Goal: Task Accomplishment & Management: Use online tool/utility

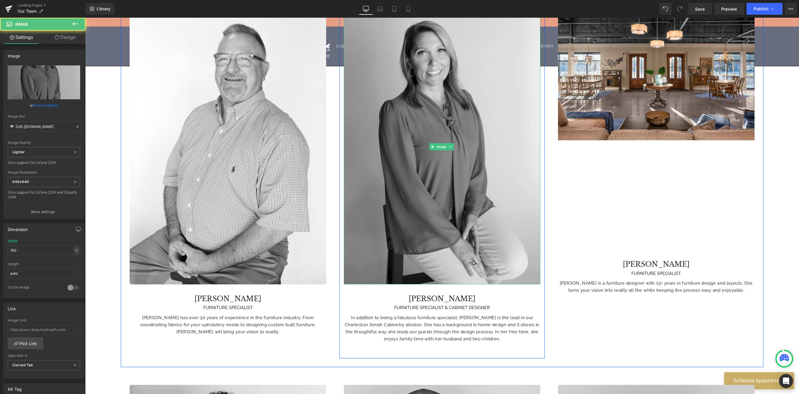
scroll to position [575, 0]
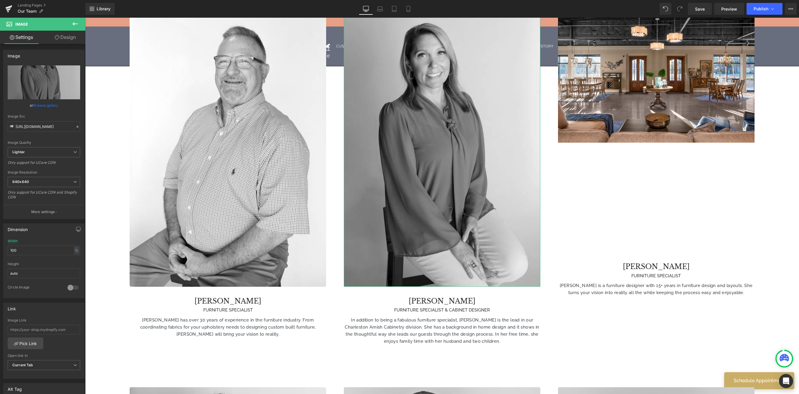
click at [69, 38] on link "Design" at bounding box center [65, 37] width 43 height 13
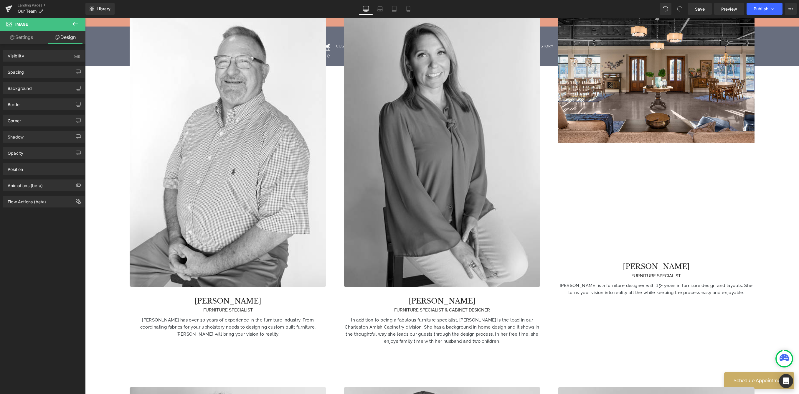
click at [74, 24] on icon at bounding box center [75, 23] width 7 height 7
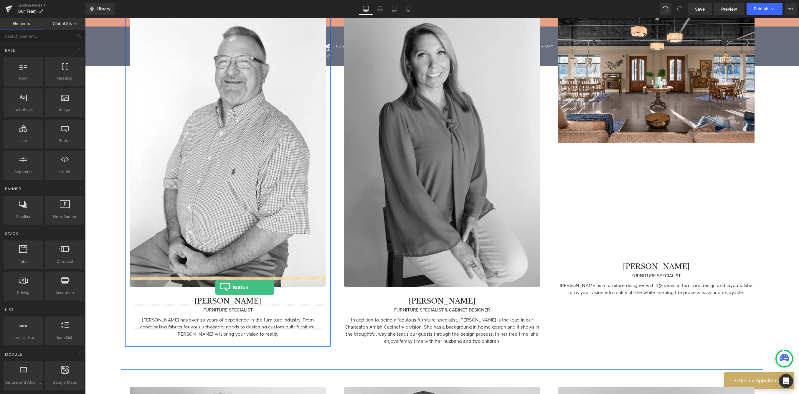
drag, startPoint x: 158, startPoint y: 151, endPoint x: 215, endPoint y: 287, distance: 147.8
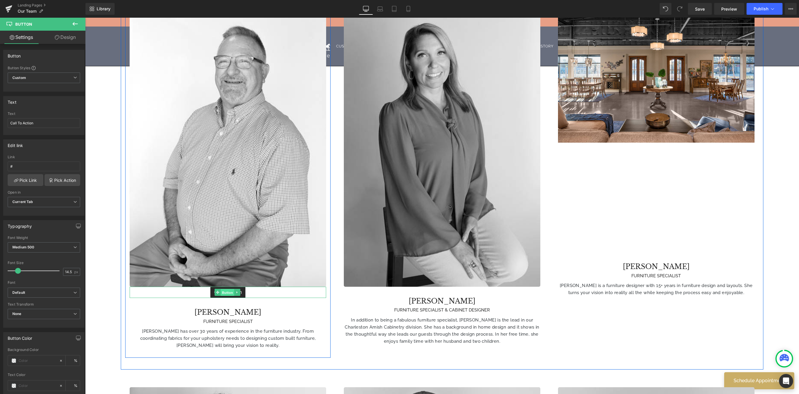
click at [225, 289] on span "Button" at bounding box center [228, 292] width 14 height 7
click at [46, 78] on span "Custom Setup Global Style" at bounding box center [44, 77] width 72 height 11
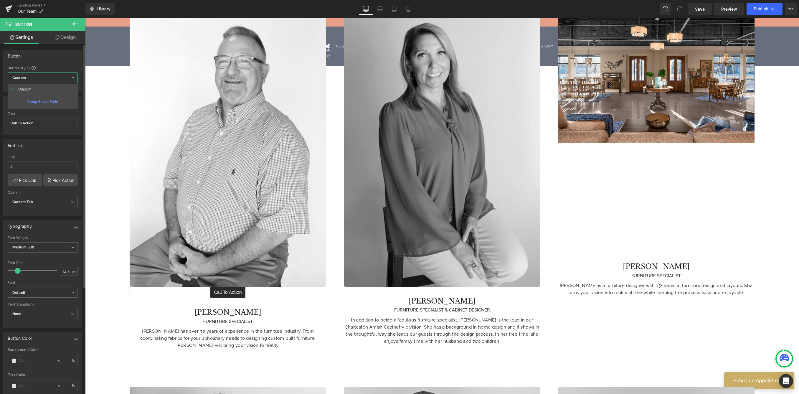
click at [46, 78] on span "Custom Setup Global Style" at bounding box center [43, 77] width 70 height 11
click at [29, 182] on link "Pick Link" at bounding box center [26, 180] width 36 height 12
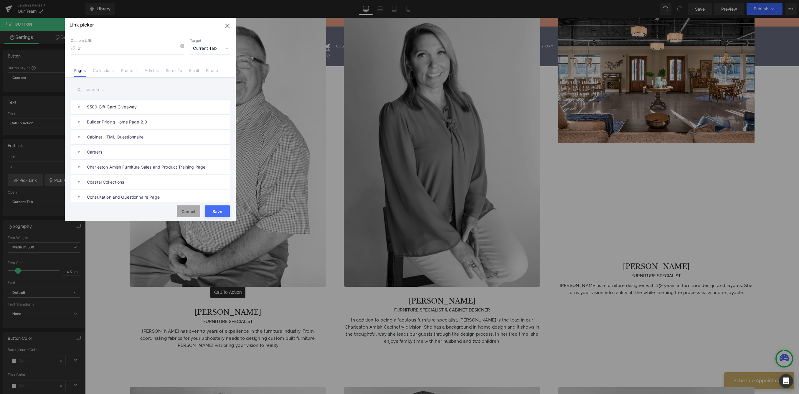
drag, startPoint x: 189, startPoint y: 208, endPoint x: 67, endPoint y: 189, distance: 122.7
click at [189, 208] on button "Cancel" at bounding box center [189, 211] width 24 height 12
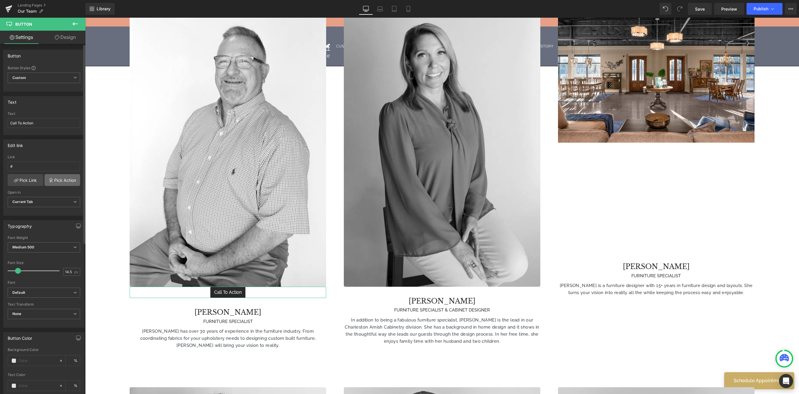
click at [57, 183] on link "Pick Action" at bounding box center [62, 180] width 36 height 12
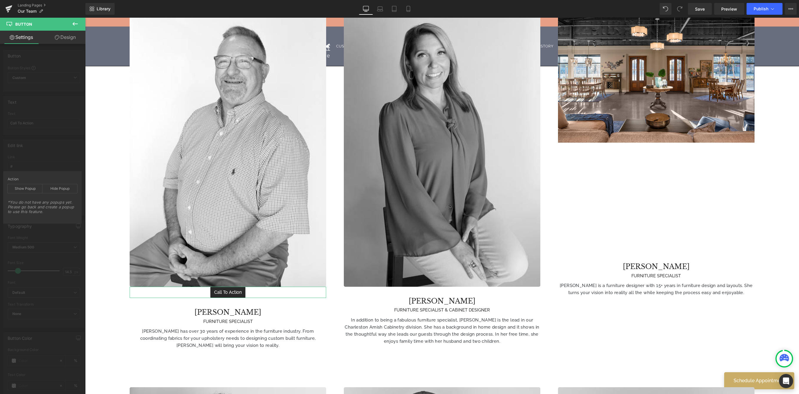
click at [59, 136] on div "Edit link # Link # Pick Link Pick Action Current Tab New Tab Open in Current Ta…" at bounding box center [44, 175] width 88 height 81
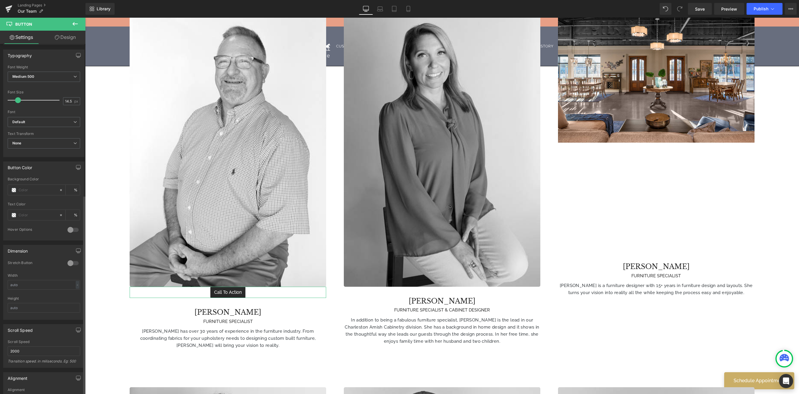
scroll to position [265, 0]
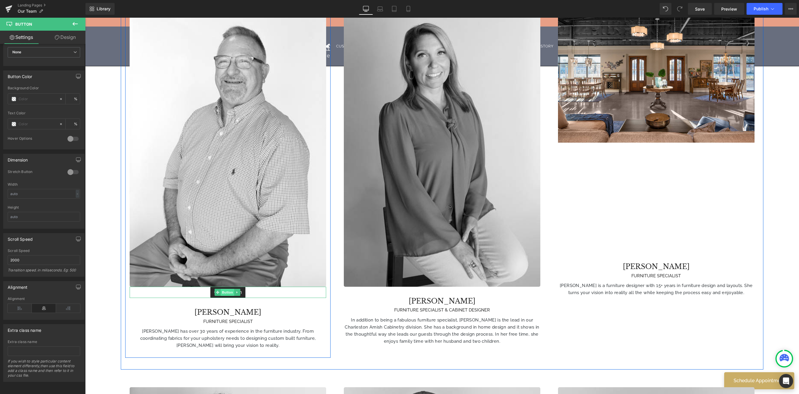
click at [226, 289] on span "Button" at bounding box center [228, 292] width 14 height 7
click at [75, 25] on icon at bounding box center [75, 23] width 7 height 7
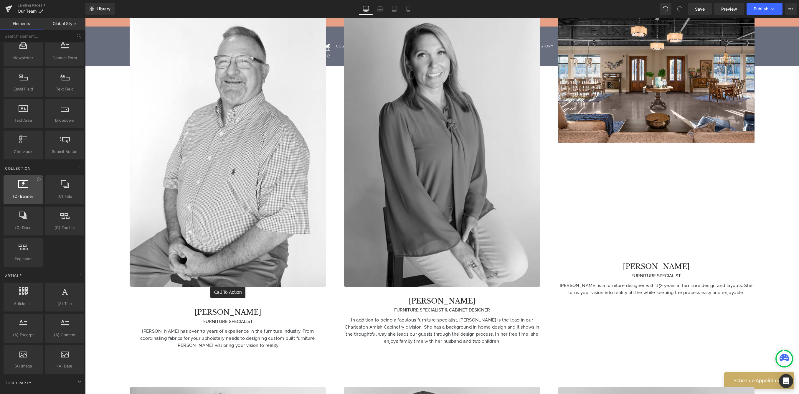
scroll to position [857, 0]
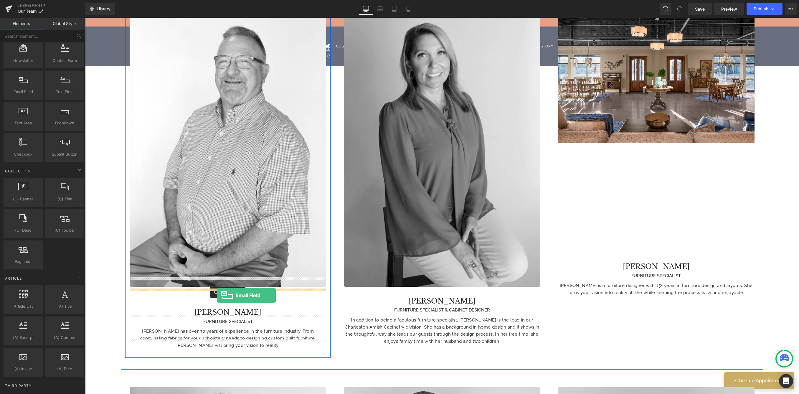
drag, startPoint x: 110, startPoint y: 107, endPoint x: 217, endPoint y: 295, distance: 216.6
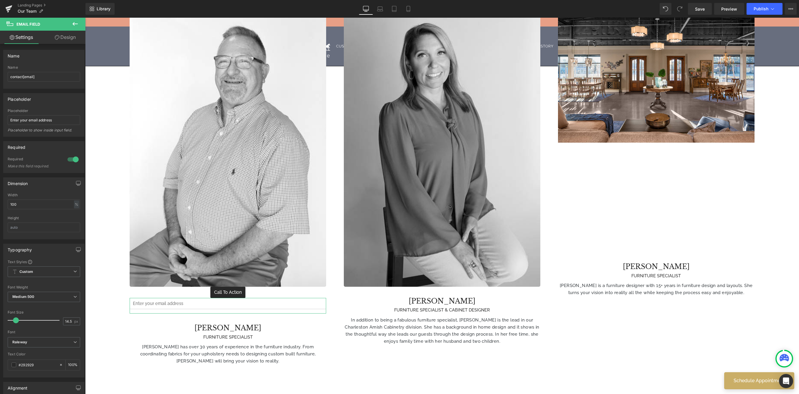
click at [69, 42] on link "Design" at bounding box center [65, 37] width 43 height 13
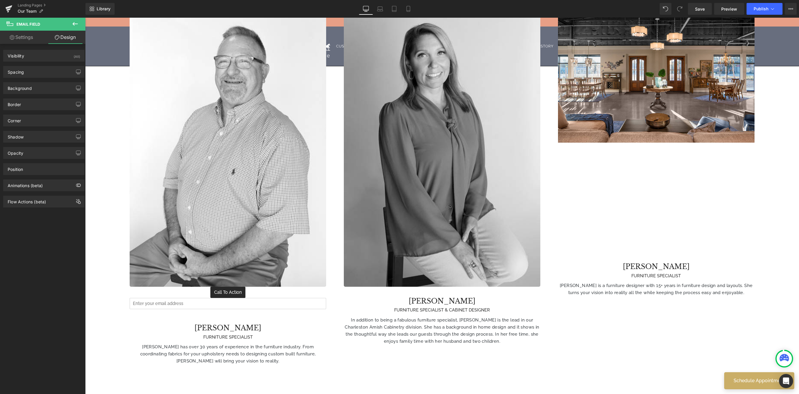
click at [76, 25] on icon at bounding box center [75, 23] width 7 height 7
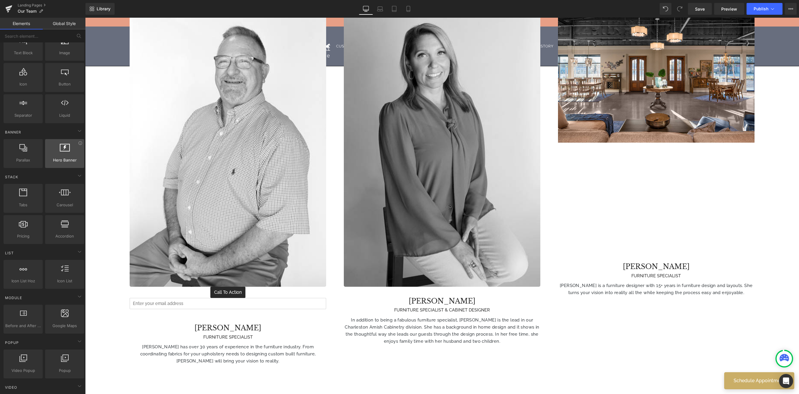
scroll to position [0, 0]
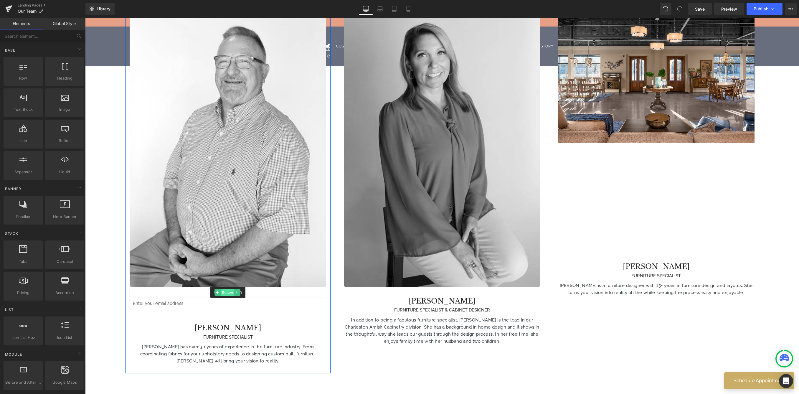
click at [229, 289] on span "Button" at bounding box center [228, 292] width 14 height 7
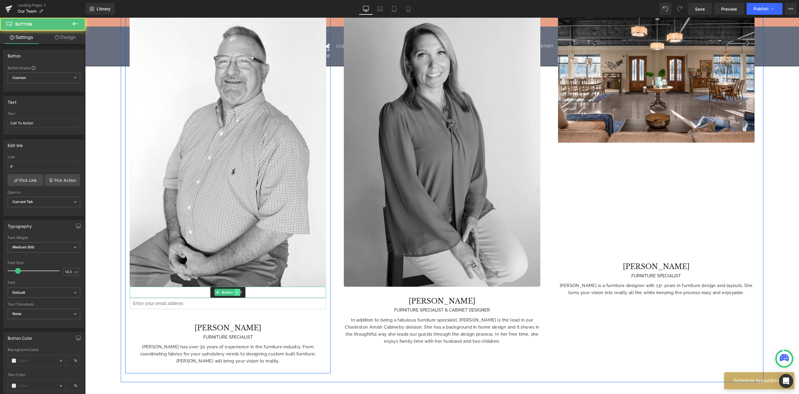
click at [238, 290] on icon at bounding box center [237, 292] width 3 height 4
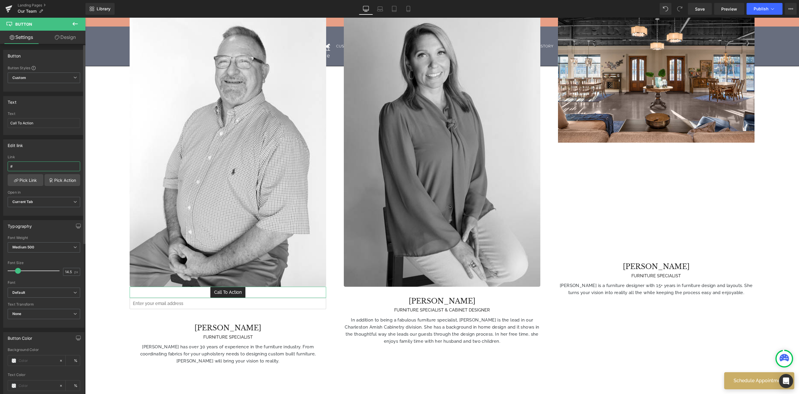
click at [24, 168] on input "#" at bounding box center [44, 166] width 72 height 10
click at [26, 182] on link "Pick Link" at bounding box center [26, 180] width 36 height 12
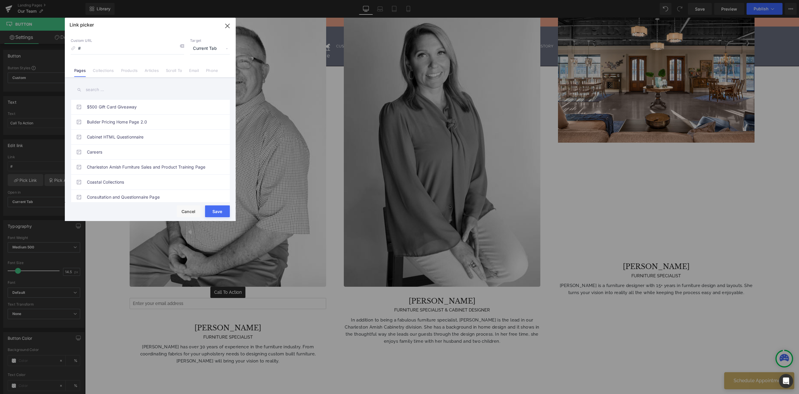
click at [211, 48] on span "Current Tab" at bounding box center [210, 48] width 40 height 11
click at [148, 52] on input "#" at bounding box center [127, 48] width 113 height 11
click at [226, 25] on icon "button" at bounding box center [227, 25] width 9 height 9
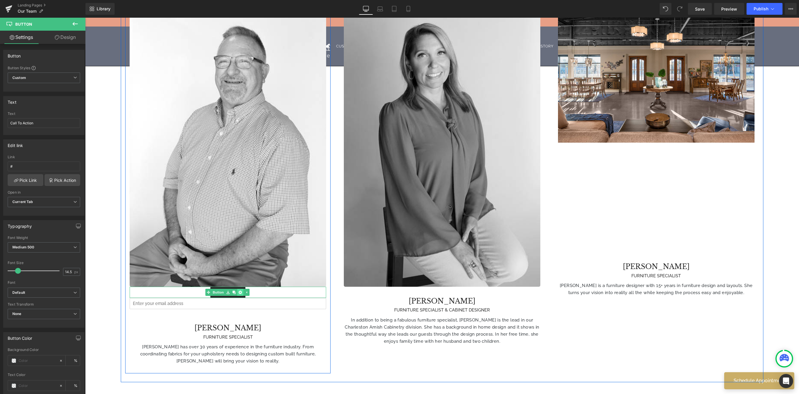
click at [241, 290] on icon at bounding box center [239, 291] width 3 height 3
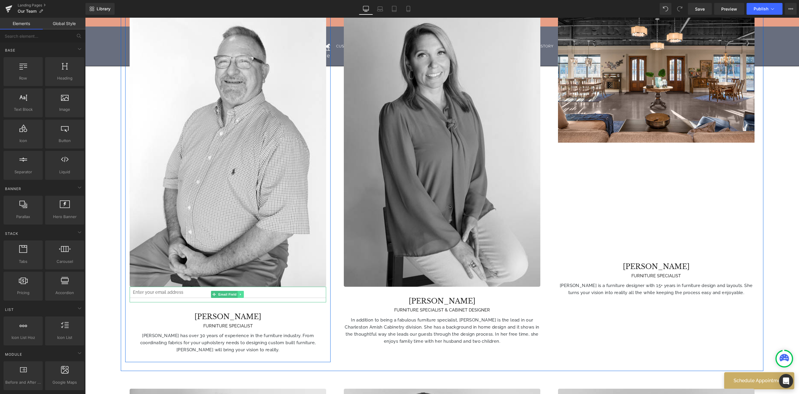
click at [241, 292] on icon at bounding box center [240, 294] width 3 height 4
click at [244, 292] on icon at bounding box center [243, 293] width 3 height 3
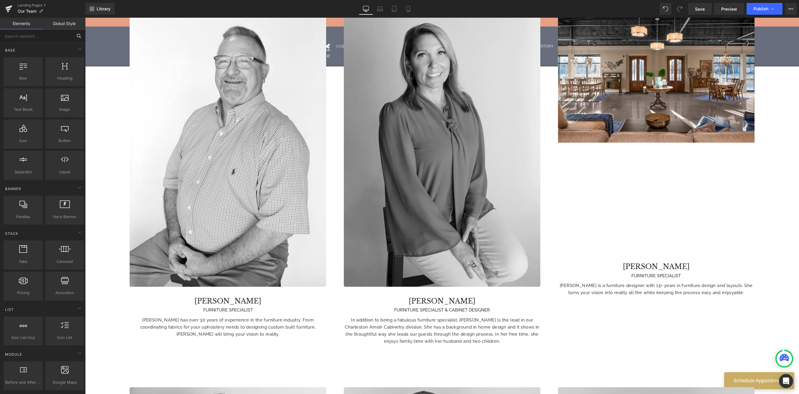
click at [26, 37] on input "text" at bounding box center [36, 35] width 72 height 13
click at [26, 144] on div "Icon icons, symbols" at bounding box center [23, 134] width 39 height 29
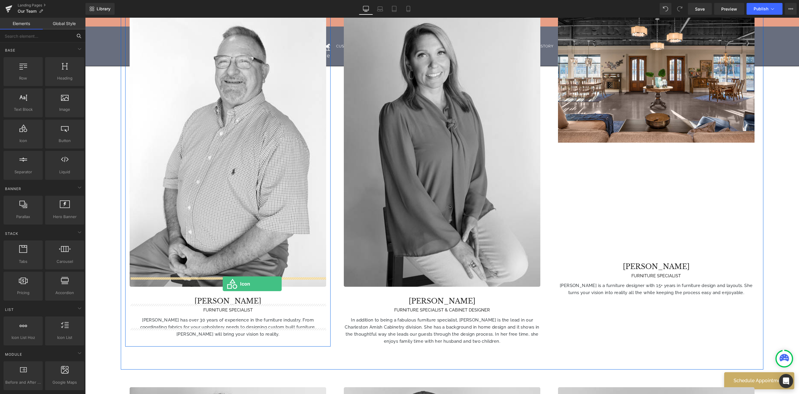
drag, startPoint x: 109, startPoint y: 162, endPoint x: 223, endPoint y: 284, distance: 166.7
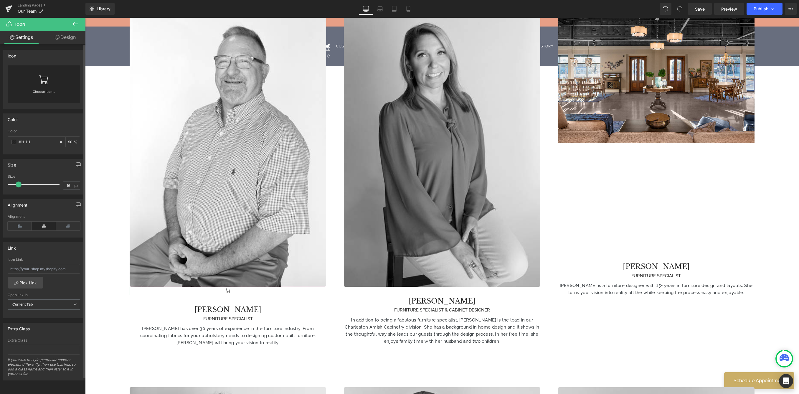
click at [36, 90] on link "Choose Icon..." at bounding box center [44, 96] width 72 height 14
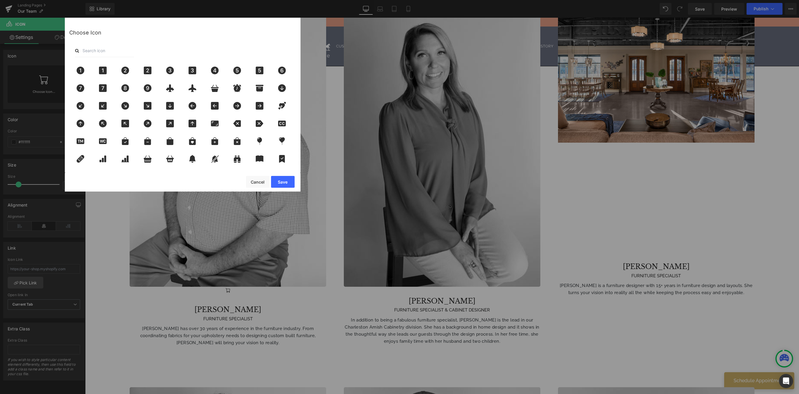
click at [105, 50] on input "text" at bounding box center [104, 50] width 59 height 13
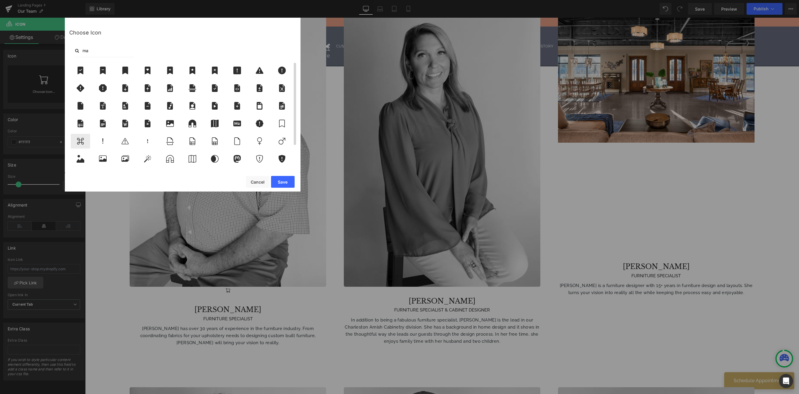
click at [80, 141] on icon at bounding box center [80, 141] width 12 height 8
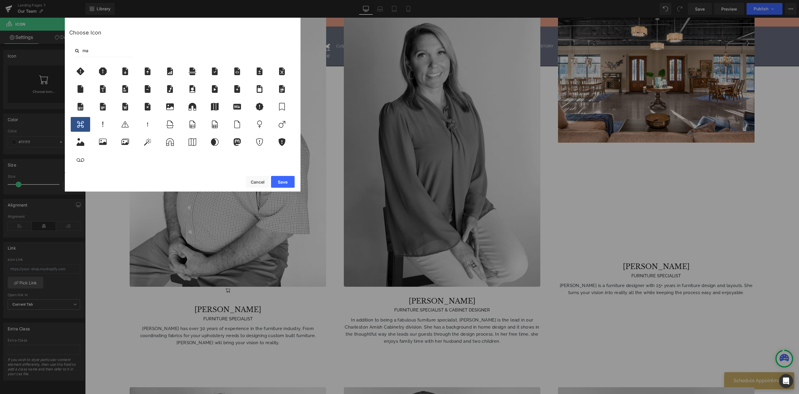
click at [92, 48] on input "ma" at bounding box center [104, 50] width 59 height 13
drag, startPoint x: 95, startPoint y: 49, endPoint x: 77, endPoint y: 48, distance: 18.0
click at [77, 48] on div "ma" at bounding box center [182, 50] width 227 height 13
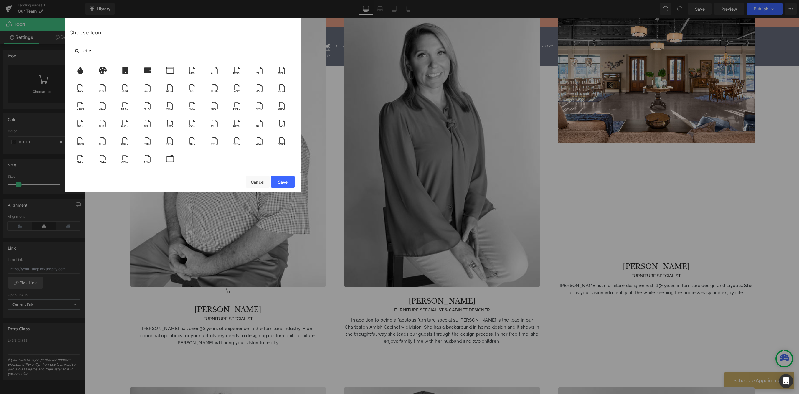
scroll to position [0, 0]
type input "let"
click at [166, 70] on icon at bounding box center [170, 71] width 12 height 8
click at [284, 180] on button "Save" at bounding box center [283, 182] width 24 height 12
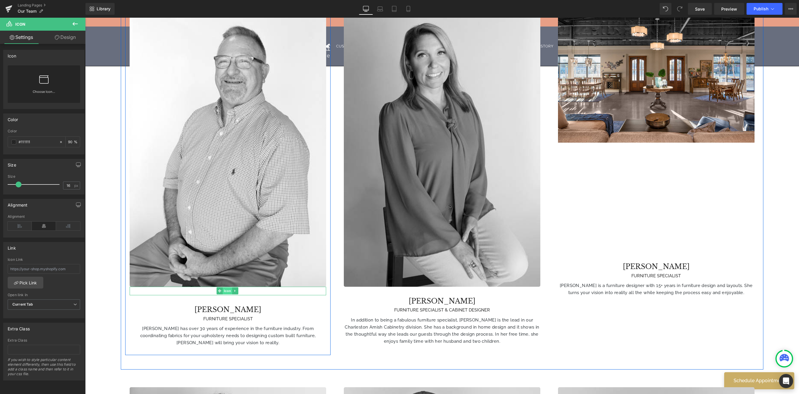
click at [227, 287] on span "Icon" at bounding box center [227, 290] width 9 height 7
click at [68, 267] on input "text" at bounding box center [44, 269] width 72 height 10
click at [641, 8] on span "Save" at bounding box center [700, 9] width 10 height 6
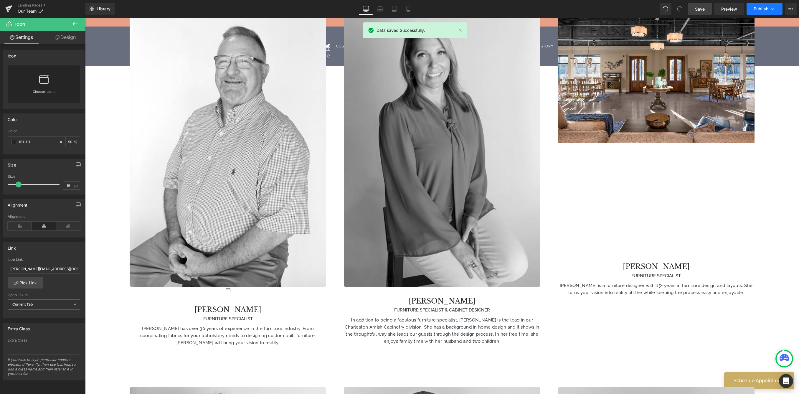
click at [641, 9] on span "Publish" at bounding box center [760, 8] width 15 height 5
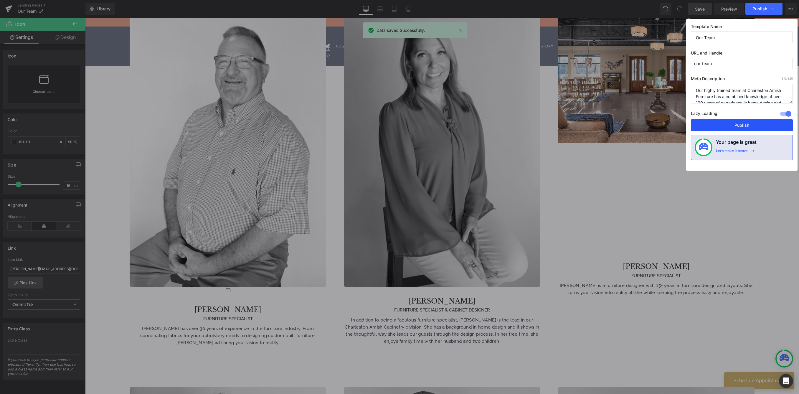
click at [641, 127] on button "Publish" at bounding box center [741, 125] width 102 height 12
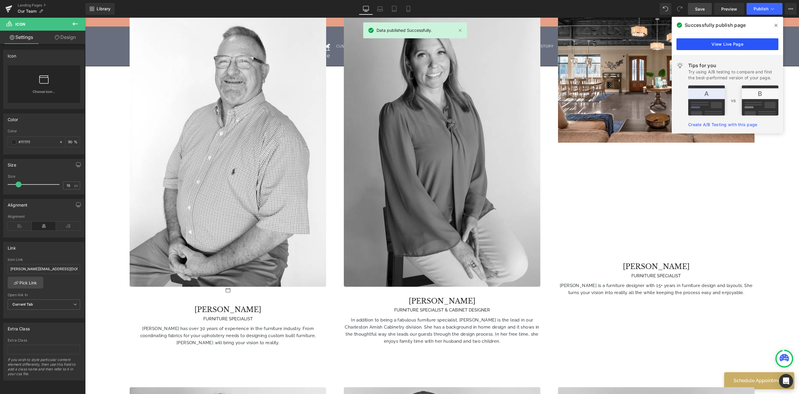
click at [641, 42] on link "View Live Page" at bounding box center [727, 44] width 102 height 12
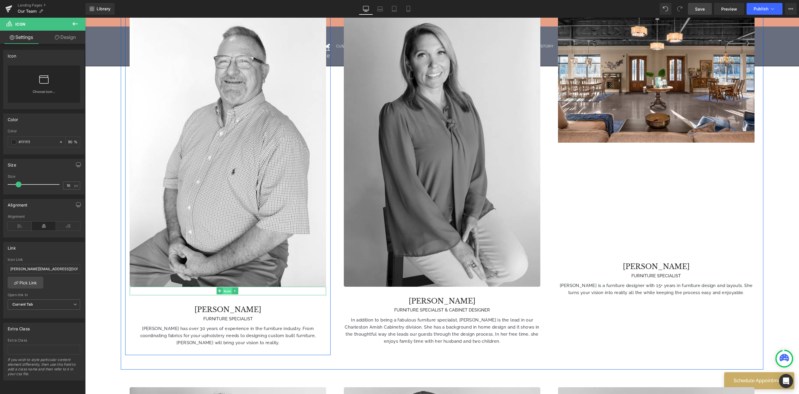
click at [228, 287] on span "Icon" at bounding box center [227, 290] width 9 height 7
click at [61, 267] on input "[PERSON_NAME][EMAIL_ADDRESS][DOMAIN_NAME]" at bounding box center [44, 269] width 72 height 10
click at [35, 304] on span "Current Tab" at bounding box center [44, 304] width 72 height 10
click at [36, 302] on span "Current Tab" at bounding box center [43, 304] width 70 height 10
click at [37, 302] on span "Current Tab" at bounding box center [44, 304] width 72 height 10
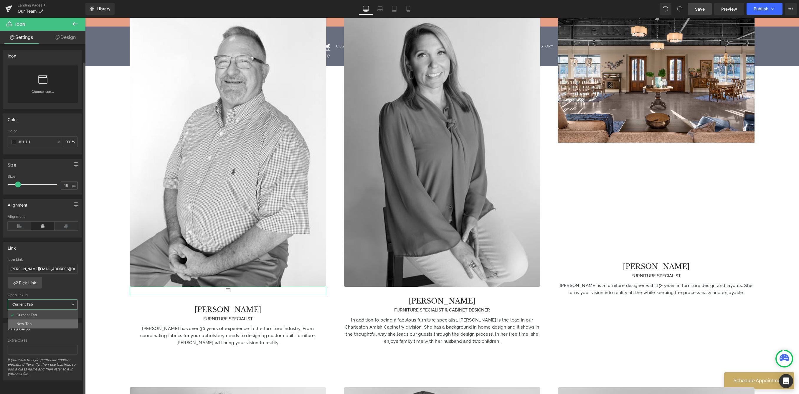
click at [25, 322] on div "New Tab" at bounding box center [23, 324] width 15 height 4
click at [62, 267] on input "[PERSON_NAME][EMAIL_ADDRESS][DOMAIN_NAME]" at bounding box center [44, 269] width 72 height 10
click at [11, 267] on input "[PERSON_NAME][EMAIL_ADDRESS][DOMAIN_NAME]" at bounding box center [44, 269] width 72 height 10
click at [52, 279] on div "maleto:[PERSON_NAME][EMAIL_ADDRESS][DOMAIN_NAME] Icon Link maleto:[PERSON_NAME]…" at bounding box center [44, 287] width 81 height 60
click at [641, 10] on link "Save" at bounding box center [700, 9] width 24 height 12
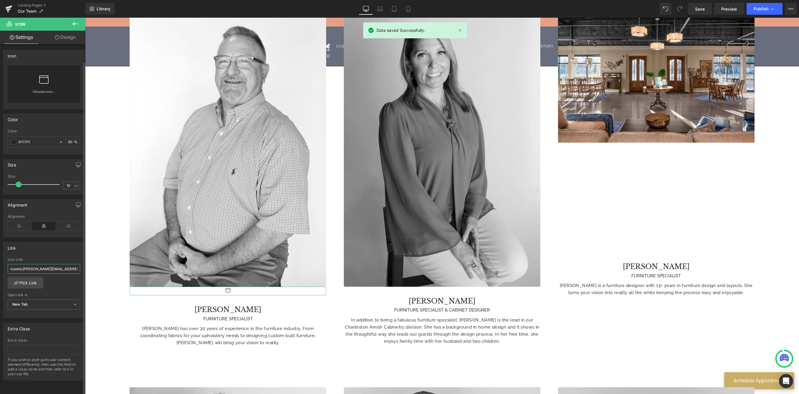
drag, startPoint x: 17, startPoint y: 264, endPoint x: 20, endPoint y: 264, distance: 3.0
click at [17, 264] on input "maleto:[PERSON_NAME][EMAIL_ADDRESS][DOMAIN_NAME]" at bounding box center [44, 269] width 72 height 10
drag, startPoint x: 23, startPoint y: 266, endPoint x: -6, endPoint y: 267, distance: 29.2
click at [0, 267] on html "Icon You are previewing how the will restyle your page. You can not edit Elemen…" at bounding box center [399, 197] width 799 height 394
paste input "i"
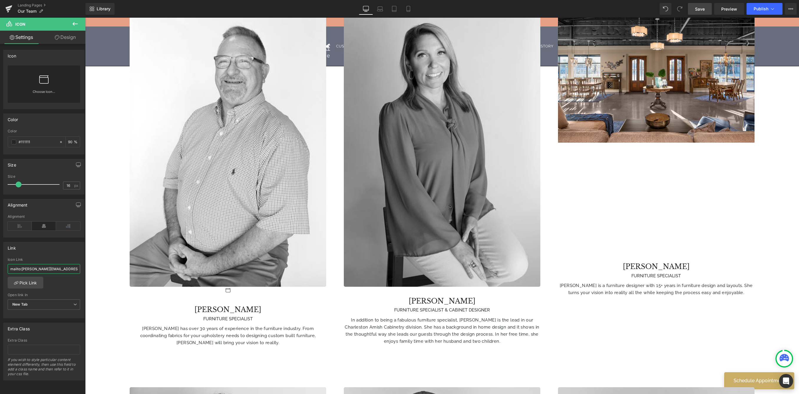
type input "mailto:[PERSON_NAME][EMAIL_ADDRESS][DOMAIN_NAME]"
click at [641, 7] on span "Save" at bounding box center [700, 9] width 10 height 6
click at [641, 9] on span "Publish" at bounding box center [760, 8] width 15 height 5
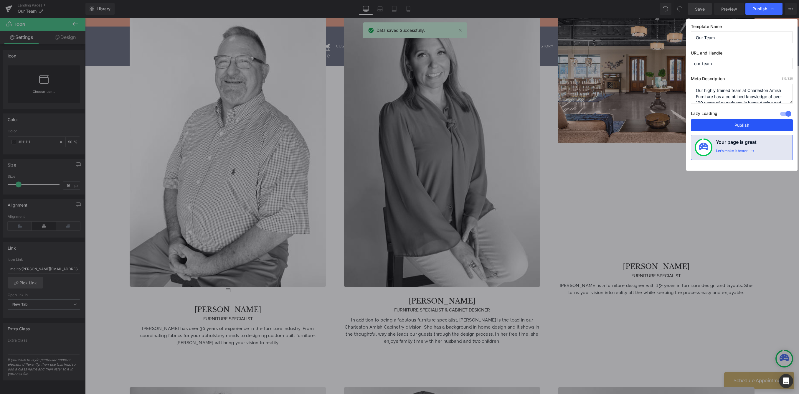
click at [641, 124] on button "Publish" at bounding box center [741, 125] width 102 height 12
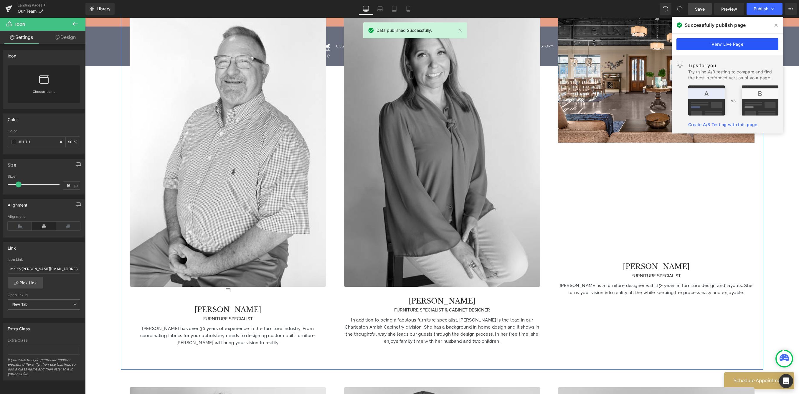
click at [641, 47] on link "View Live Page" at bounding box center [727, 44] width 102 height 12
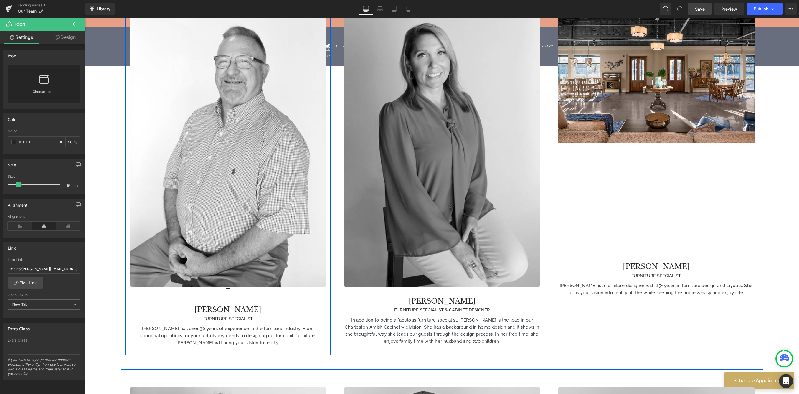
click at [251, 286] on div at bounding box center [228, 290] width 196 height 9
click at [59, 35] on link "Design" at bounding box center [65, 37] width 43 height 13
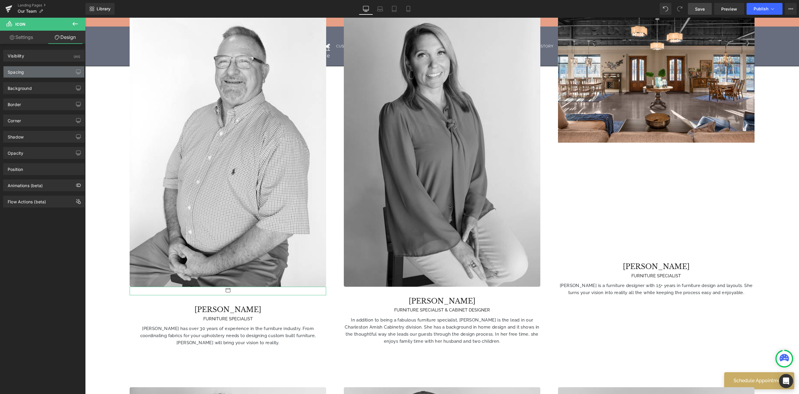
click at [43, 76] on div "Spacing" at bounding box center [44, 71] width 81 height 11
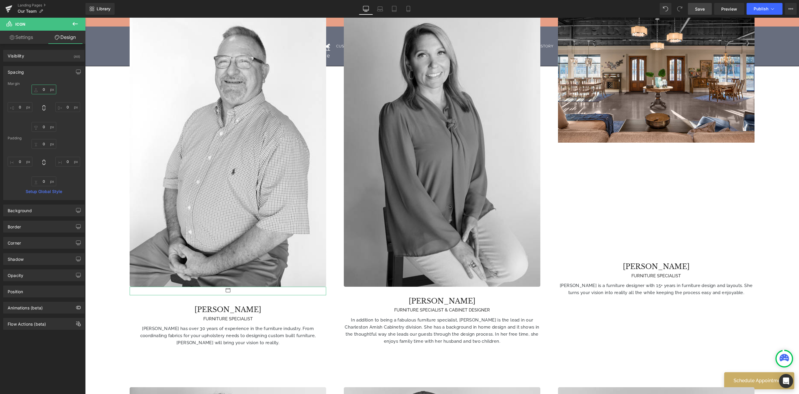
click at [46, 86] on input "0" at bounding box center [44, 90] width 25 height 10
type input "20"
click at [24, 34] on link "Settings" at bounding box center [21, 37] width 43 height 13
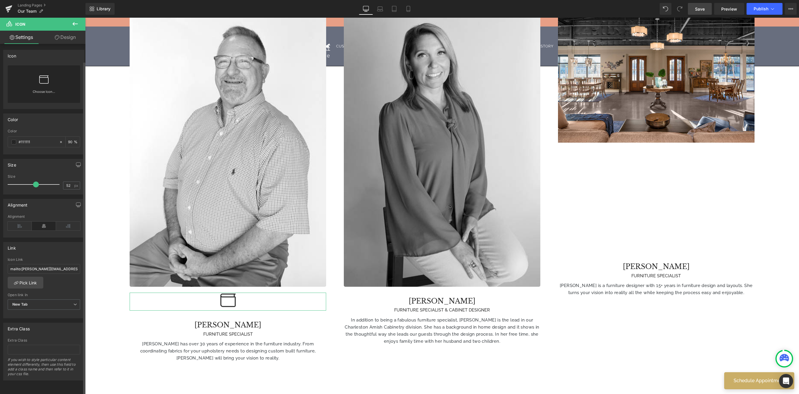
type input "51"
drag, startPoint x: 19, startPoint y: 183, endPoint x: 35, endPoint y: 183, distance: 16.2
click at [35, 183] on span at bounding box center [36, 184] width 6 height 6
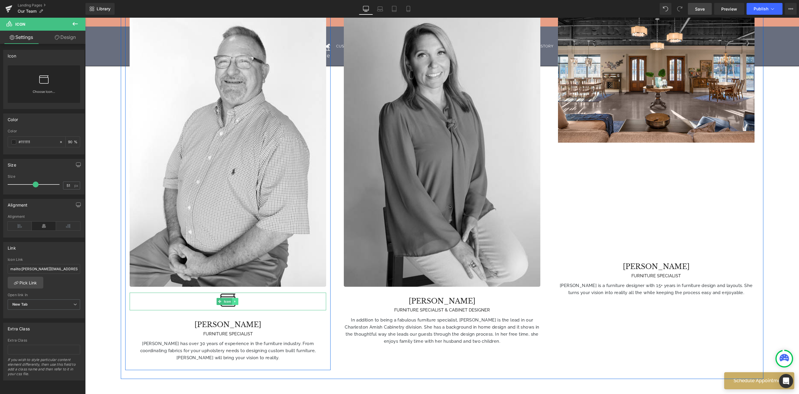
click at [237, 299] on icon at bounding box center [234, 301] width 3 height 4
click at [234, 298] on link at bounding box center [232, 301] width 6 height 7
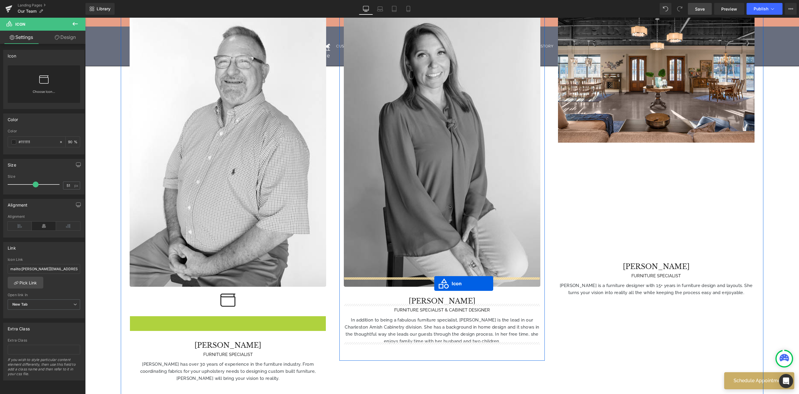
drag, startPoint x: 220, startPoint y: 316, endPoint x: 434, endPoint y: 283, distance: 216.8
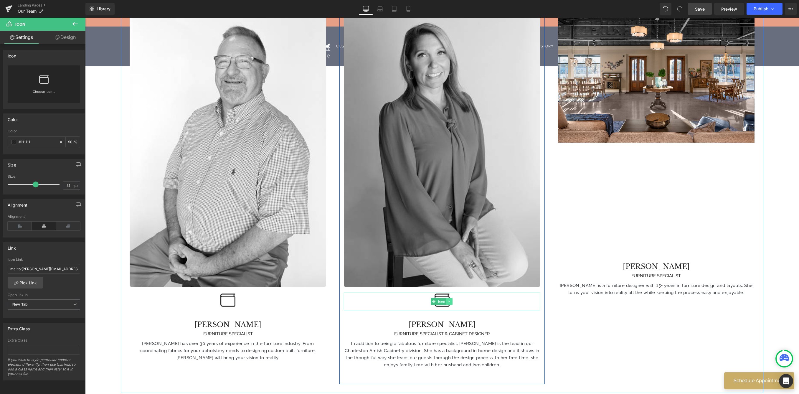
click at [448, 300] on icon at bounding box center [448, 301] width 1 height 2
click at [445, 298] on link at bounding box center [446, 301] width 6 height 7
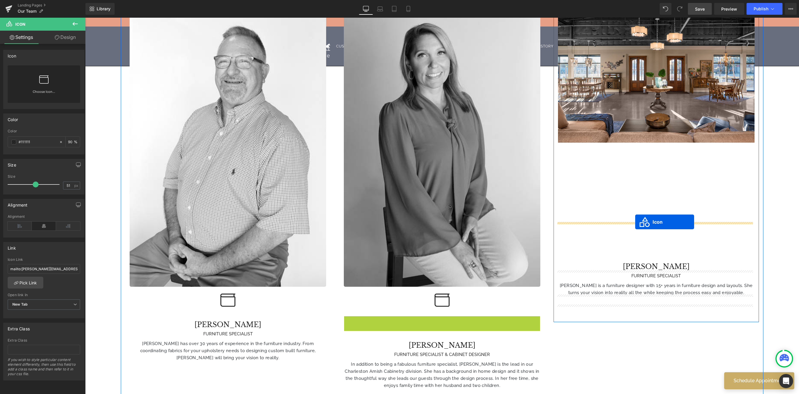
drag, startPoint x: 432, startPoint y: 316, endPoint x: 635, endPoint y: 222, distance: 223.2
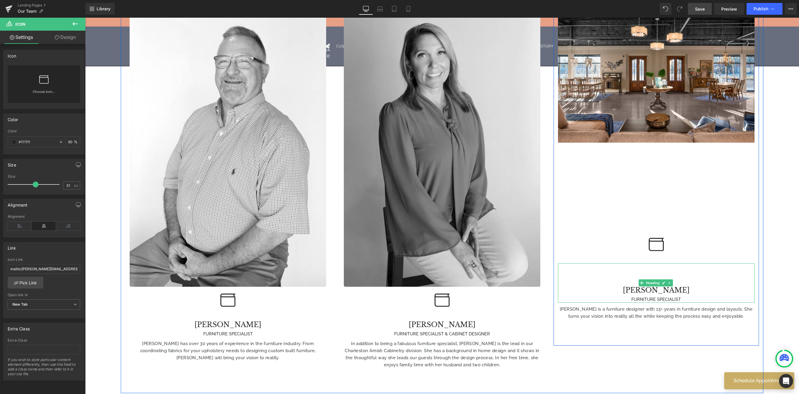
click at [618, 286] on h4 "[PERSON_NAME]" at bounding box center [656, 290] width 196 height 11
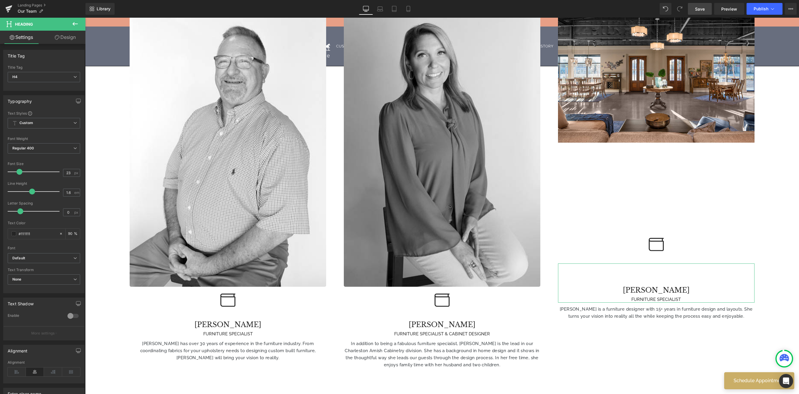
click at [59, 36] on link "Design" at bounding box center [65, 37] width 43 height 13
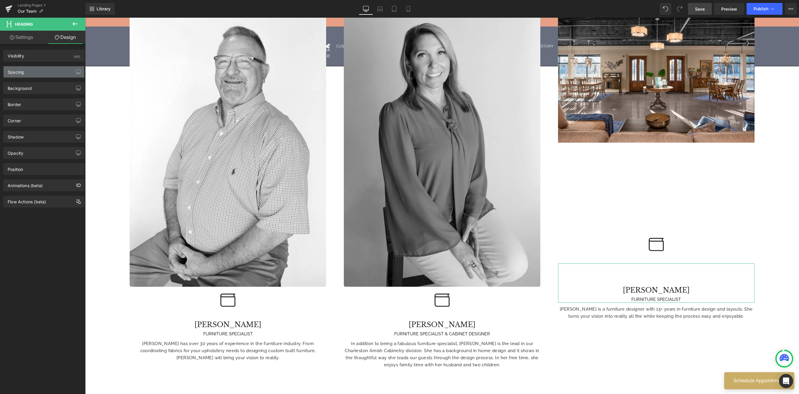
click at [46, 69] on div "Spacing" at bounding box center [44, 71] width 81 height 11
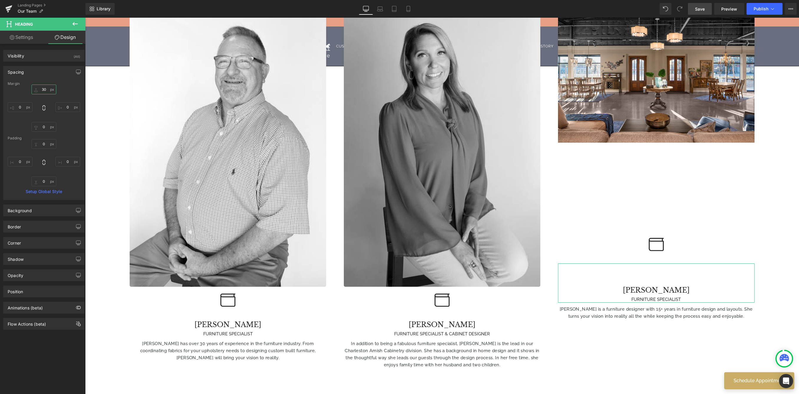
click at [47, 91] on input "30" at bounding box center [44, 90] width 25 height 10
type input "3"
click at [65, 131] on div "0px 0 0px 0 0px 0" at bounding box center [44, 108] width 72 height 47
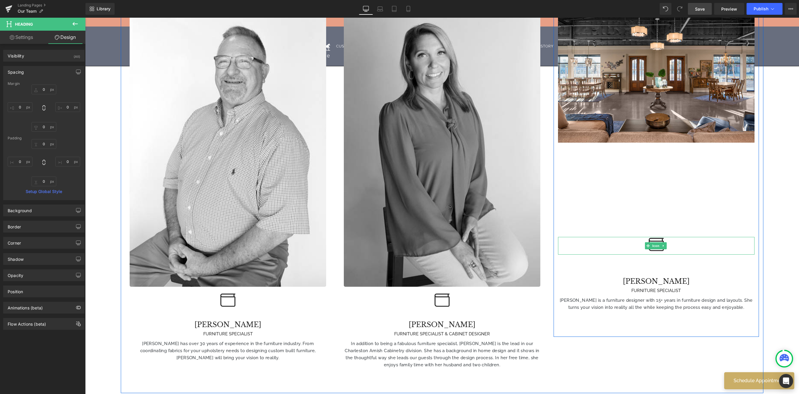
click at [641, 239] on div at bounding box center [656, 246] width 196 height 18
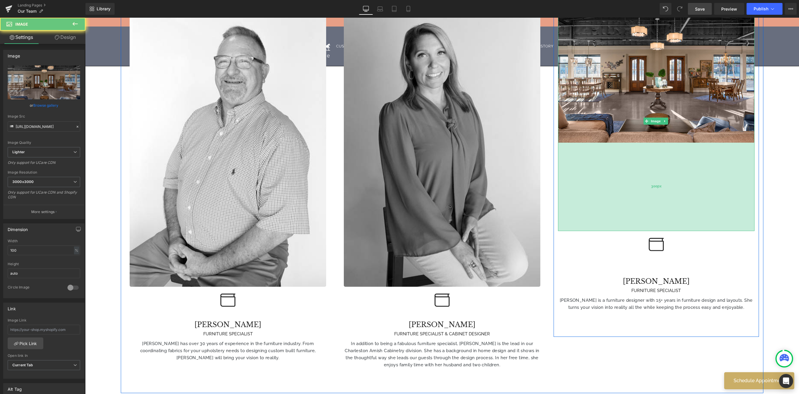
click at [641, 192] on div "300px" at bounding box center [656, 187] width 196 height 88
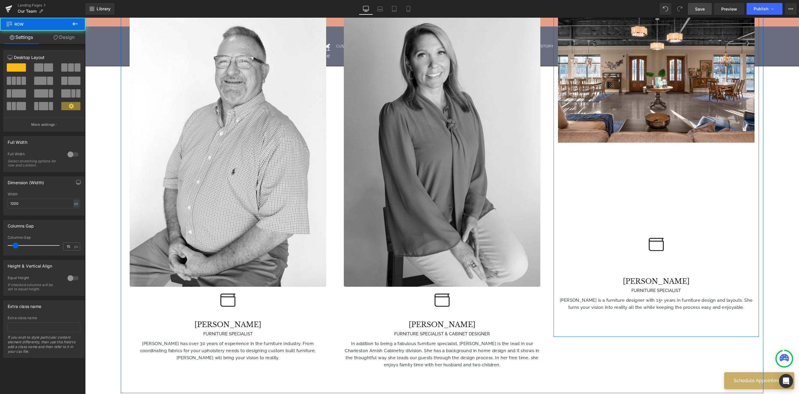
click at [641, 227] on div "Image 300px Icon [PERSON_NAME] FURNITURE SPECIALIST Heading [PERSON_NAME] is a …" at bounding box center [655, 169] width 205 height 317
click at [641, 237] on div at bounding box center [656, 246] width 196 height 18
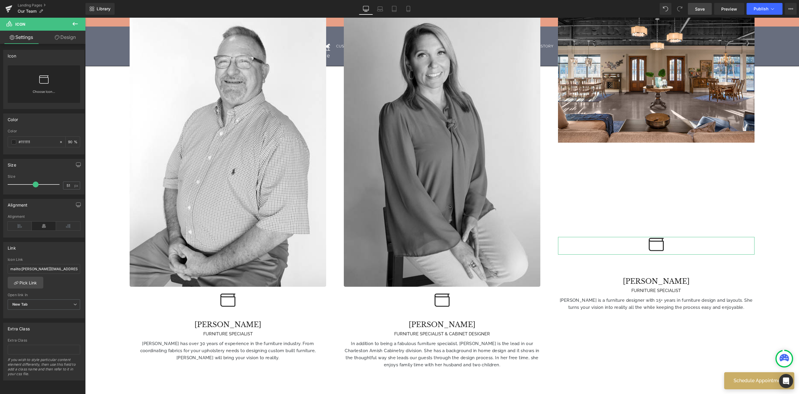
click at [67, 34] on link "Design" at bounding box center [65, 37] width 43 height 13
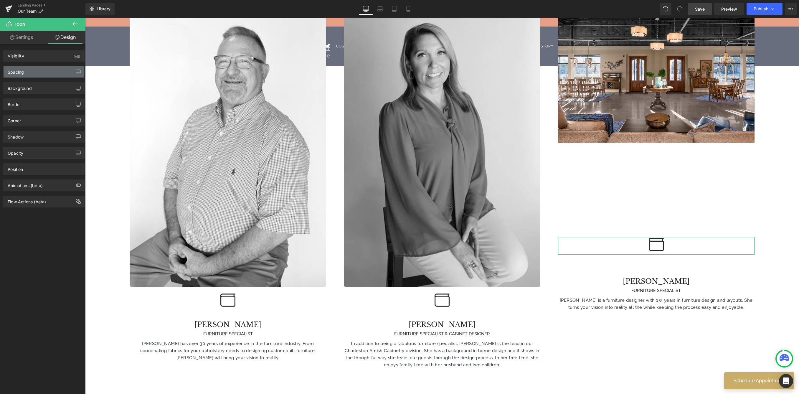
click at [26, 75] on div "Spacing" at bounding box center [44, 71] width 81 height 11
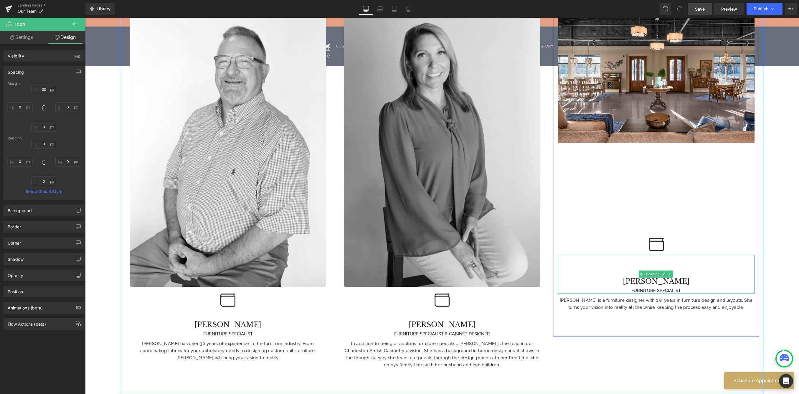
click at [641, 287] on div "FURNITURE SPECIALIST" at bounding box center [656, 290] width 196 height 7
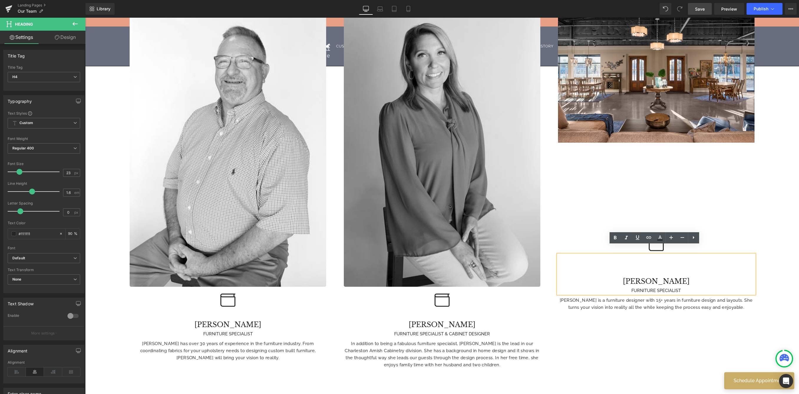
click at [630, 276] on h4 "[PERSON_NAME]" at bounding box center [656, 281] width 196 height 11
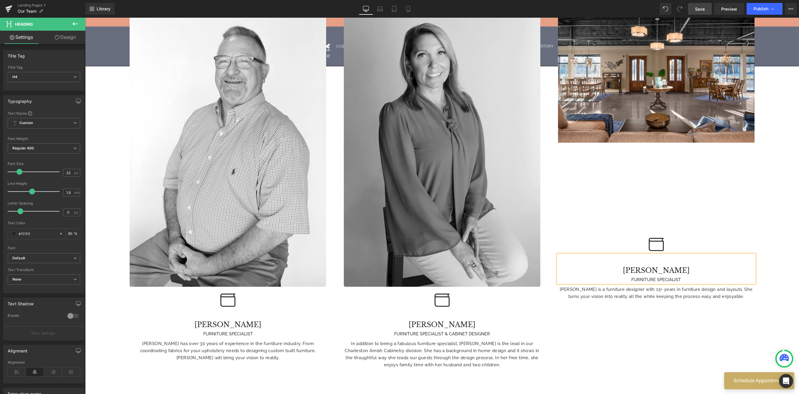
click at [641, 325] on div "Image Icon [PERSON_NAME] FURNITURE SPECIALIST Heading [PERSON_NAME] has over 30…" at bounding box center [442, 193] width 642 height 399
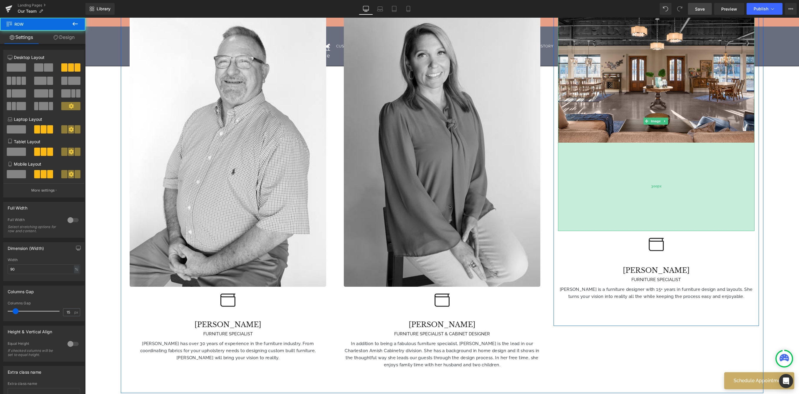
click at [641, 215] on div "300px" at bounding box center [656, 187] width 196 height 88
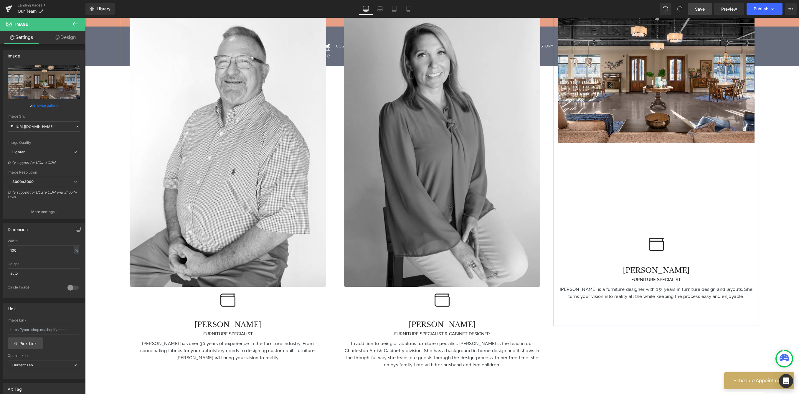
click at [85, 18] on div "300px" at bounding box center [85, 18] width 0 height 0
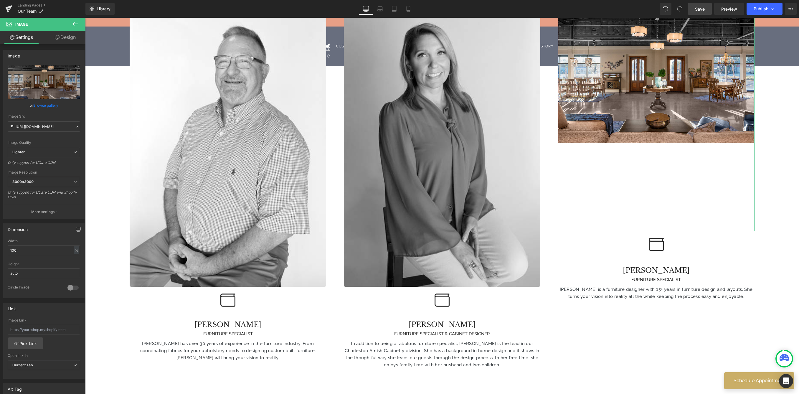
click at [68, 34] on link "Design" at bounding box center [65, 37] width 43 height 13
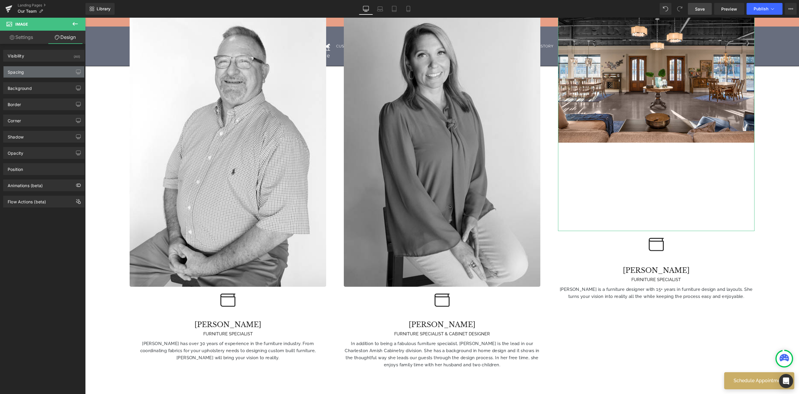
click at [41, 74] on div "Spacing" at bounding box center [44, 71] width 81 height 11
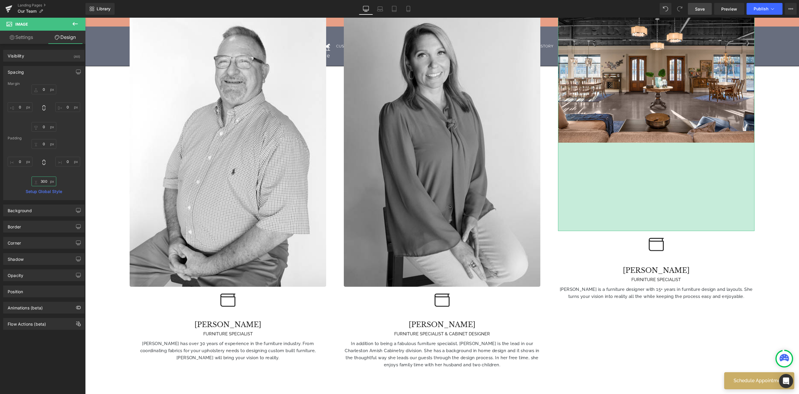
click at [47, 180] on input "300" at bounding box center [44, 181] width 25 height 10
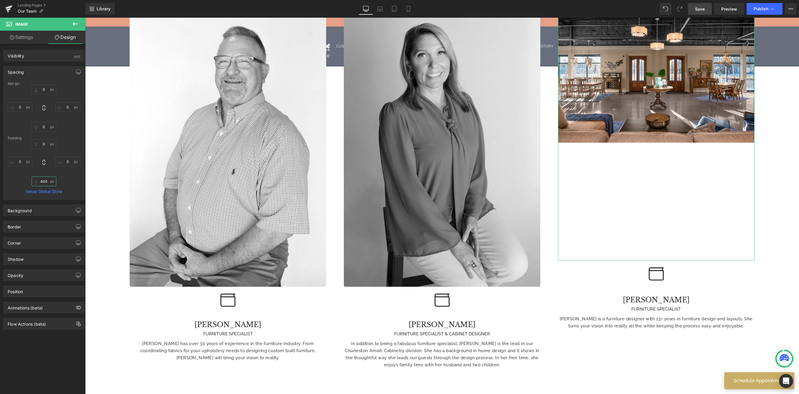
type input "00"
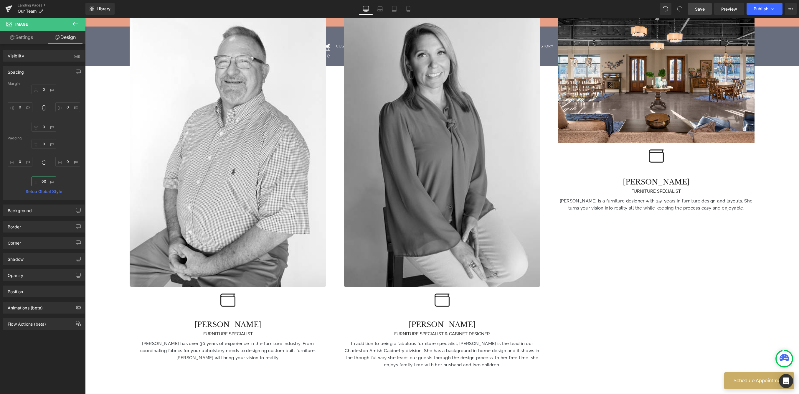
click at [641, 257] on div "Image Icon [PERSON_NAME] FURNITURE SPECIALIST Heading [PERSON_NAME] has over 30…" at bounding box center [442, 193] width 642 height 399
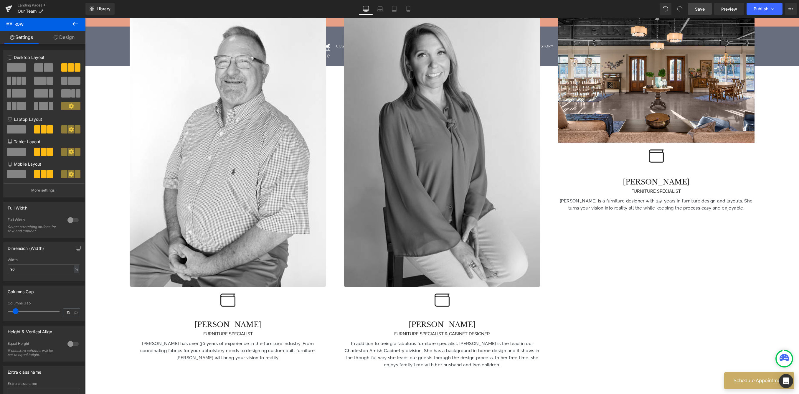
click at [641, 11] on span "Save" at bounding box center [700, 9] width 10 height 6
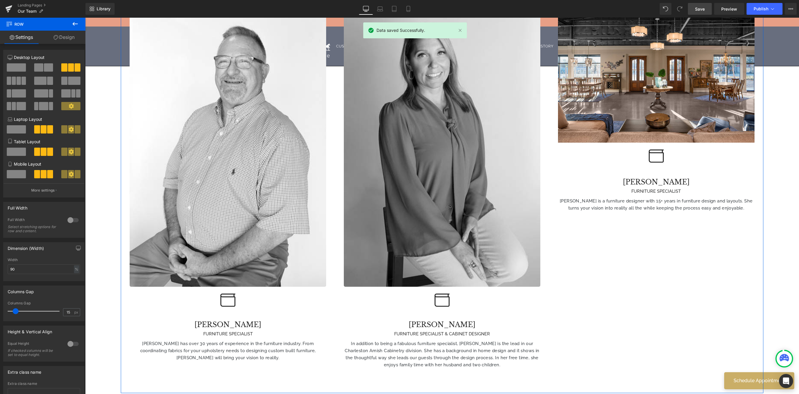
click at [58, 39] on link "Design" at bounding box center [64, 37] width 43 height 13
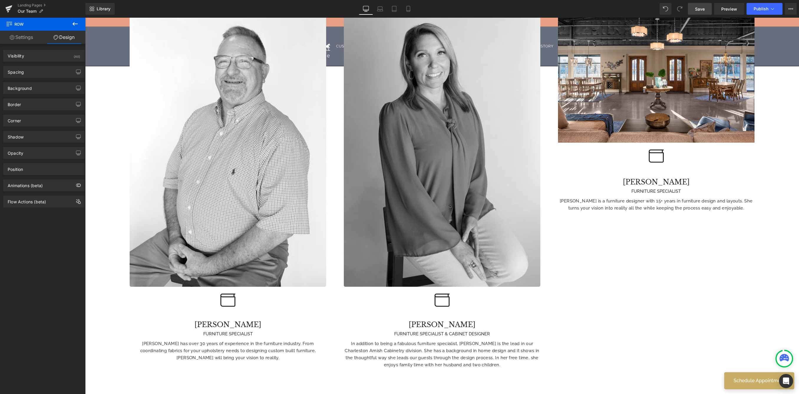
click at [73, 25] on icon at bounding box center [75, 23] width 7 height 7
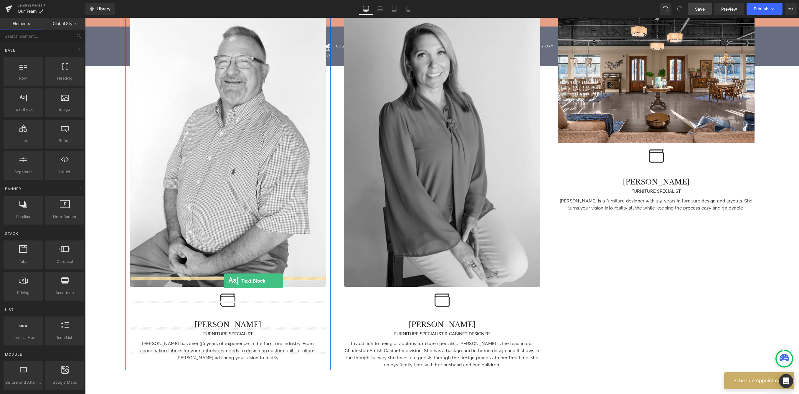
drag, startPoint x: 114, startPoint y: 118, endPoint x: 224, endPoint y: 281, distance: 196.3
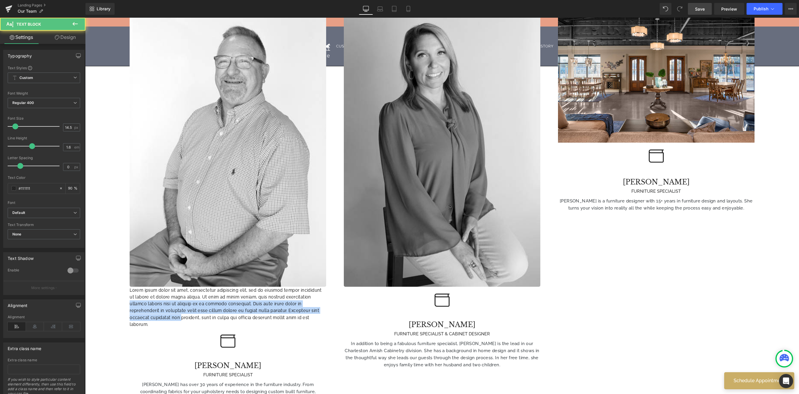
drag, startPoint x: 179, startPoint y: 310, endPoint x: 92, endPoint y: 293, distance: 88.8
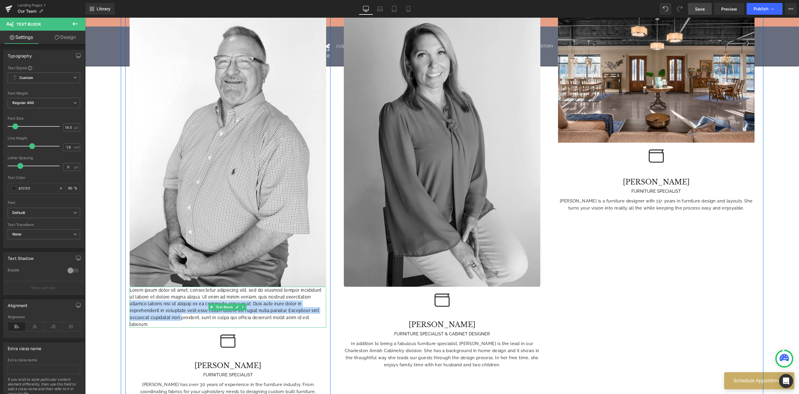
drag, startPoint x: 170, startPoint y: 317, endPoint x: 158, endPoint y: 315, distance: 12.0
click at [158, 315] on div "Lorem ipsum dolor sit amet, consectetur adipiscing elit, sed do eiusmod tempor …" at bounding box center [228, 306] width 196 height 41
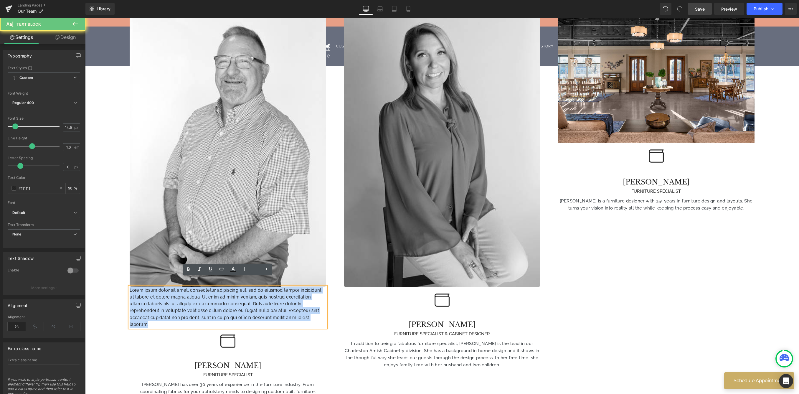
drag, startPoint x: 159, startPoint y: 314, endPoint x: 148, endPoint y: 295, distance: 22.7
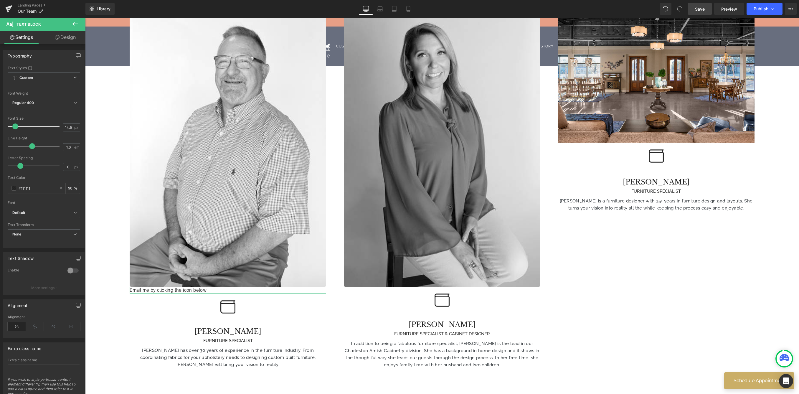
click at [65, 42] on link "Design" at bounding box center [65, 37] width 43 height 13
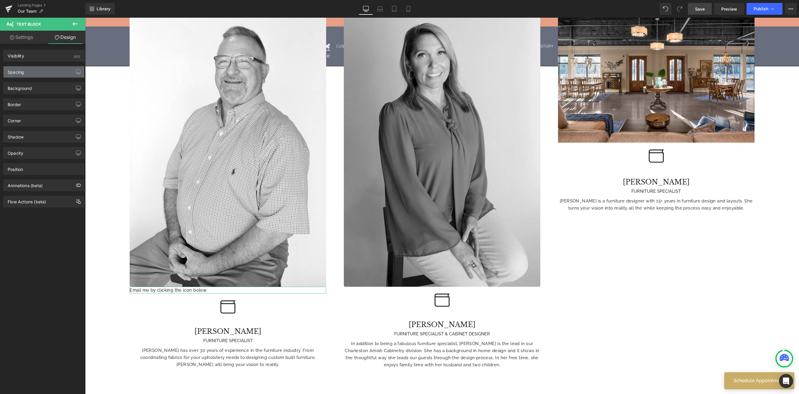
click at [56, 75] on div "Spacing" at bounding box center [44, 71] width 81 height 11
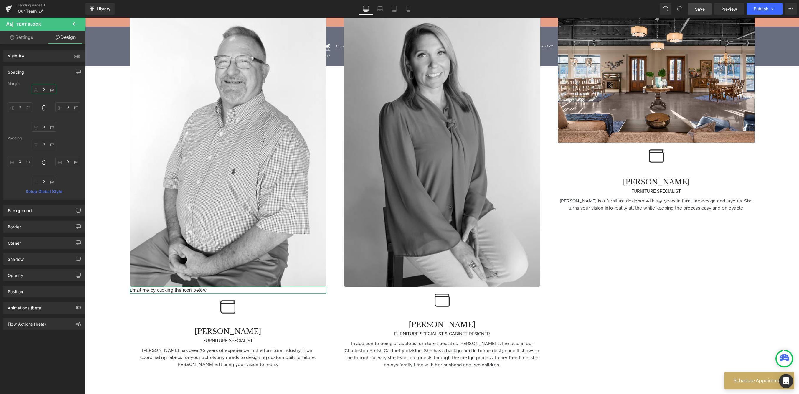
click at [46, 90] on input "0" at bounding box center [44, 90] width 25 height 10
type input "20"
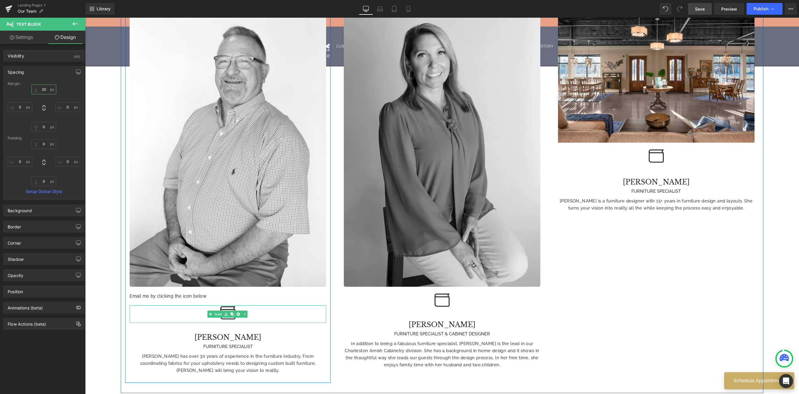
click at [266, 306] on div at bounding box center [228, 314] width 196 height 18
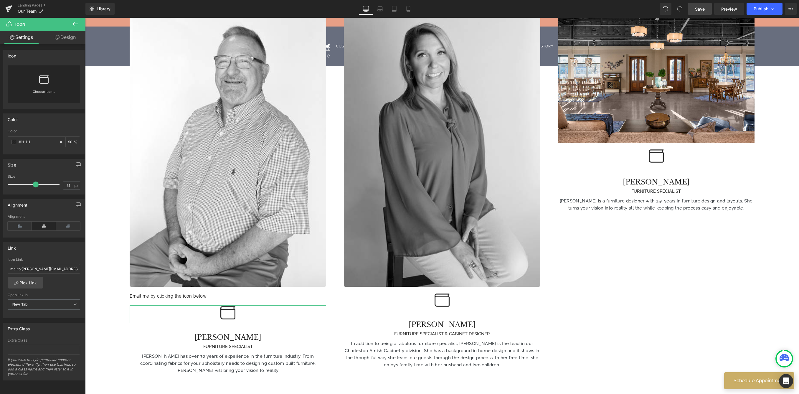
click at [65, 31] on link "Design" at bounding box center [65, 37] width 43 height 13
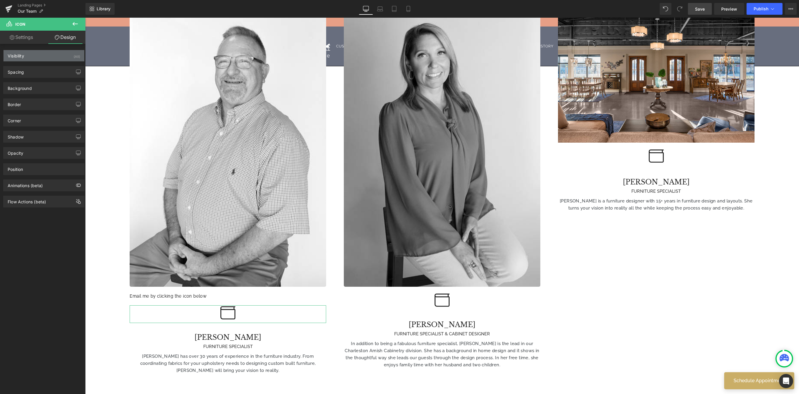
type input "20"
type input "0"
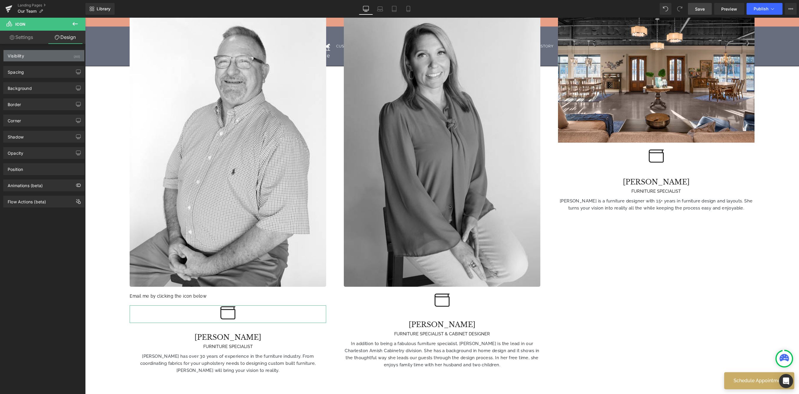
type input "0"
click at [38, 67] on div "Spacing" at bounding box center [44, 71] width 81 height 11
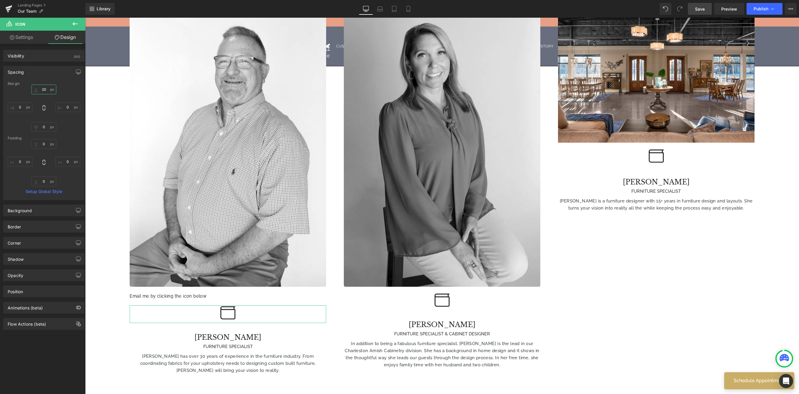
click at [46, 90] on input "20" at bounding box center [44, 90] width 25 height 10
type input "2"
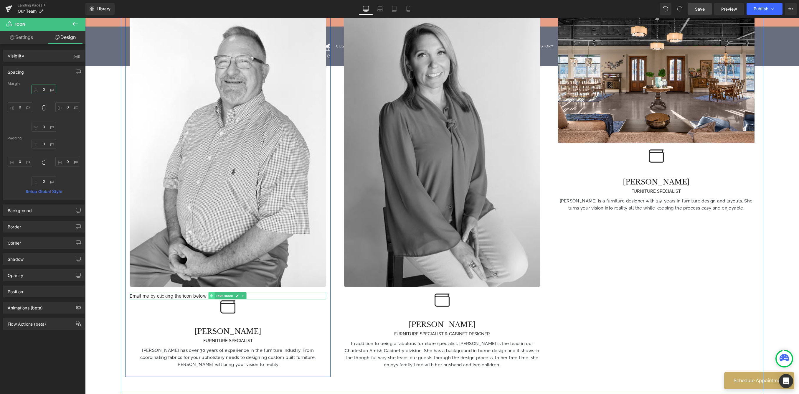
click at [212, 294] on icon at bounding box center [211, 295] width 3 height 3
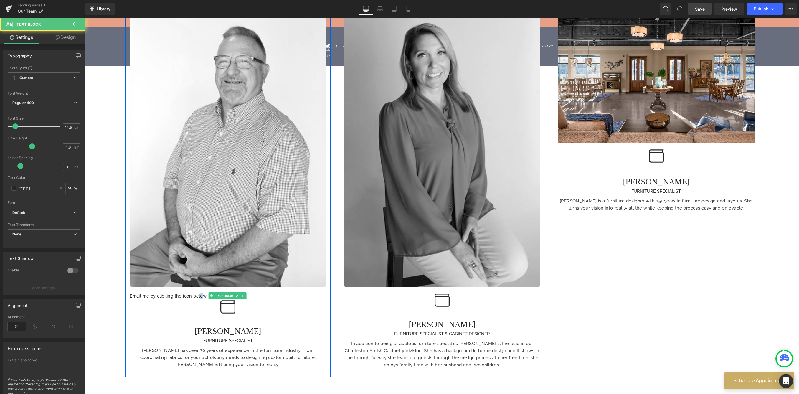
click at [200, 292] on p "Email me by clicking the icon below" at bounding box center [228, 295] width 196 height 7
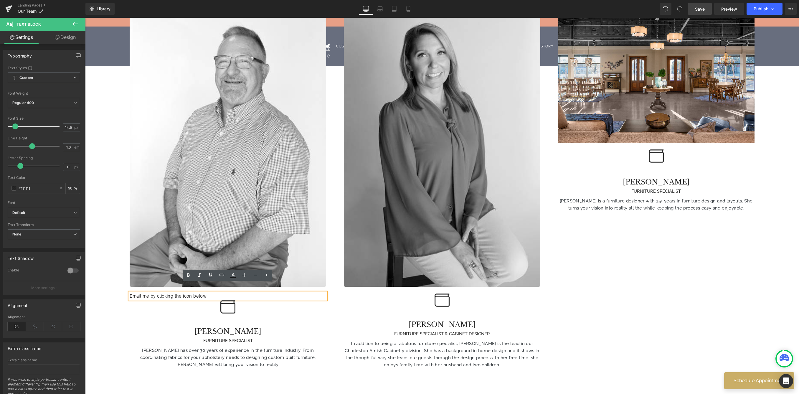
click at [194, 292] on p "Email me by clicking the icon below" at bounding box center [228, 295] width 196 height 7
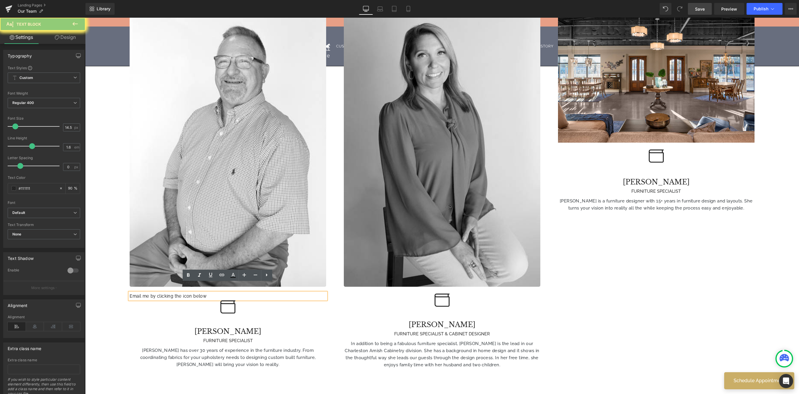
click at [194, 292] on p "Email me by clicking the icon below" at bounding box center [228, 295] width 196 height 7
drag, startPoint x: 204, startPoint y: 287, endPoint x: 97, endPoint y: 280, distance: 107.1
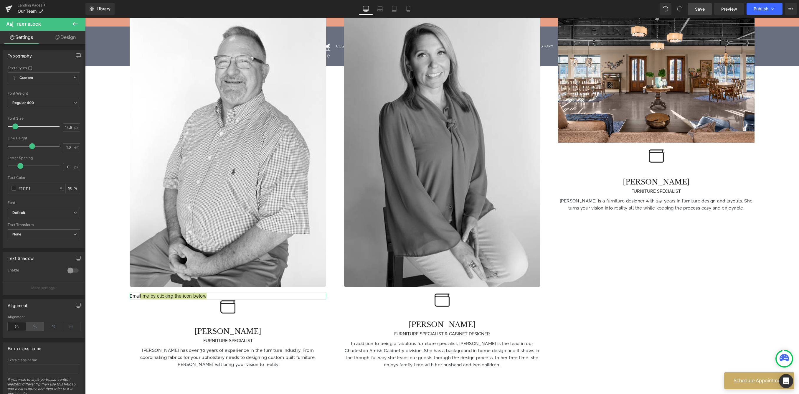
click at [35, 327] on icon at bounding box center [35, 326] width 18 height 9
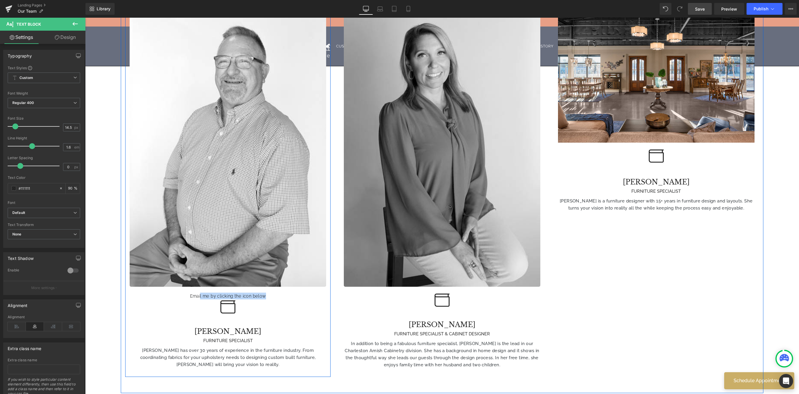
click at [303, 309] on div "Image Email me by clicking the icon below Text Block Icon [PERSON_NAME] FURNITU…" at bounding box center [227, 189] width 205 height 356
drag, startPoint x: 269, startPoint y: 285, endPoint x: 296, endPoint y: 292, distance: 27.1
click at [270, 292] on p "Email me by clicking the icon below" at bounding box center [228, 295] width 196 height 7
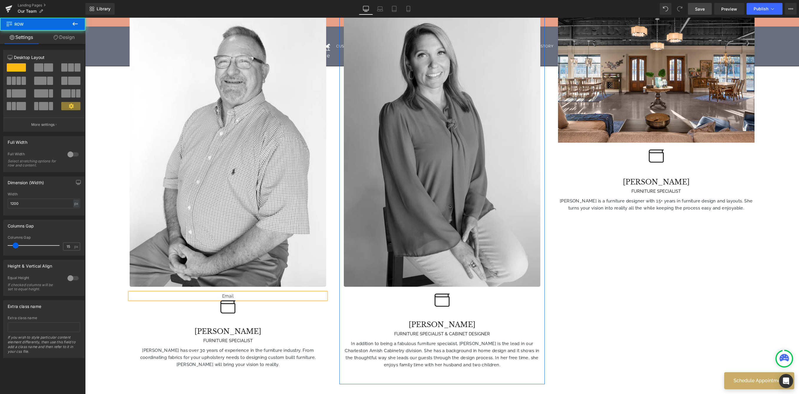
click at [366, 329] on div "Image Icon [PERSON_NAME] FURNITURE SPECIALIST & CABINET DESIGNER Heading In add…" at bounding box center [441, 193] width 205 height 364
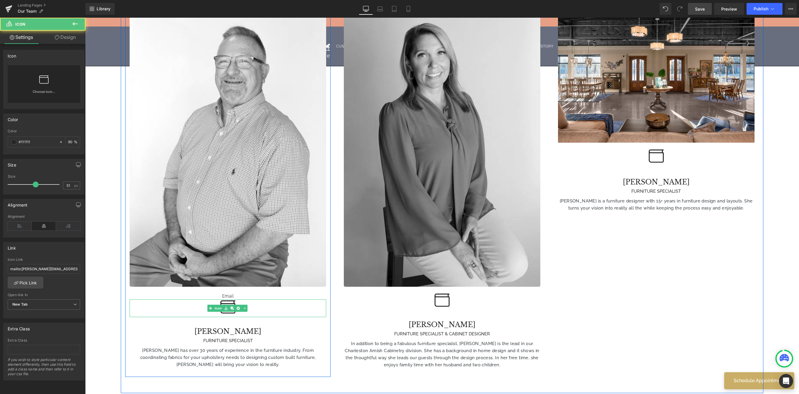
click at [255, 299] on div at bounding box center [228, 308] width 196 height 18
click at [241, 292] on link at bounding box center [243, 295] width 6 height 7
click at [242, 292] on link at bounding box center [240, 295] width 6 height 7
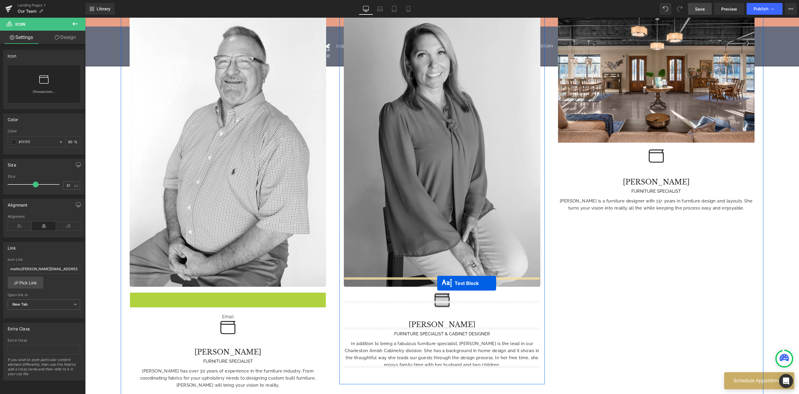
drag, startPoint x: 203, startPoint y: 286, endPoint x: 437, endPoint y: 283, distance: 233.5
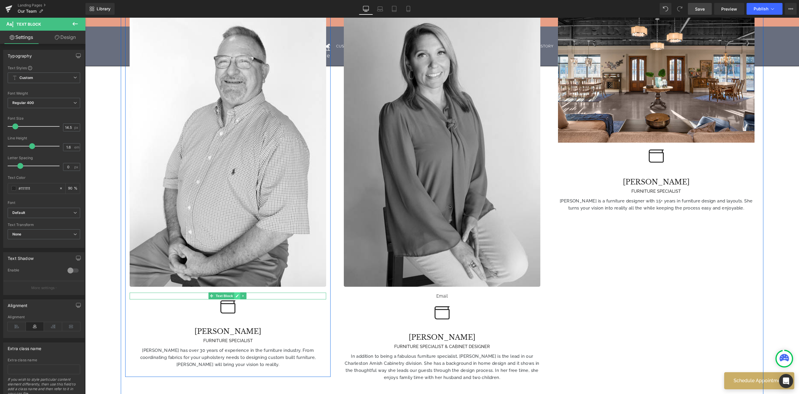
click at [237, 294] on icon at bounding box center [237, 295] width 3 height 3
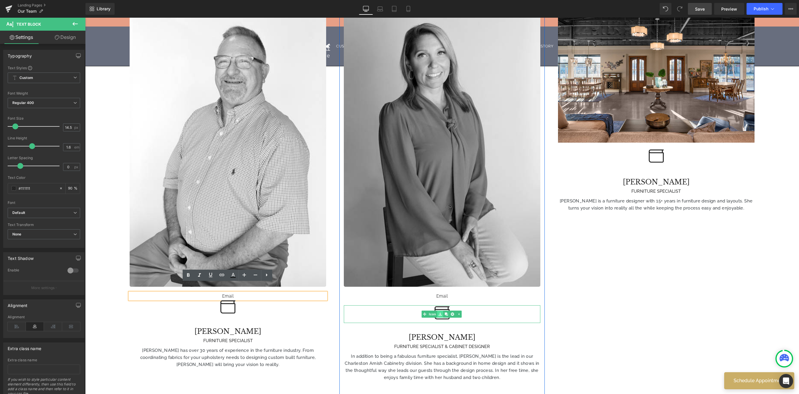
click at [442, 310] on link at bounding box center [440, 313] width 6 height 7
click at [445, 312] on icon at bounding box center [446, 314] width 3 height 4
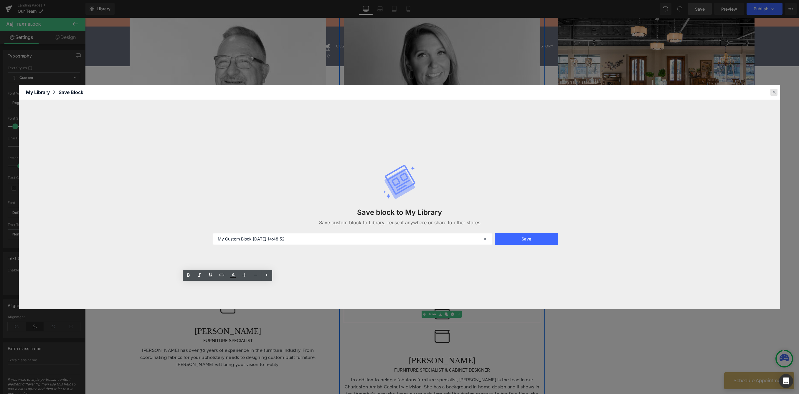
click at [641, 91] on icon at bounding box center [773, 92] width 5 height 5
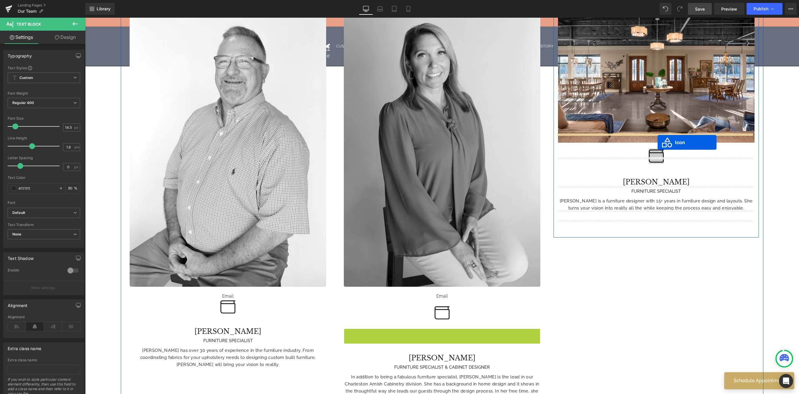
drag, startPoint x: 432, startPoint y: 327, endPoint x: 657, endPoint y: 142, distance: 290.8
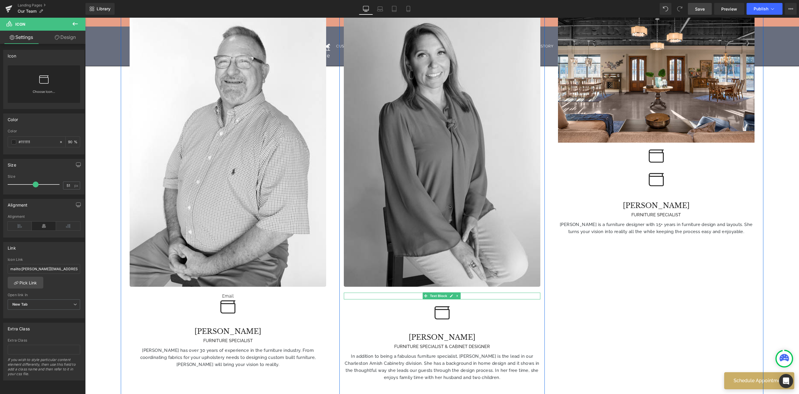
click at [456, 294] on icon at bounding box center [457, 296] width 3 height 4
click at [454, 292] on link at bounding box center [454, 295] width 6 height 7
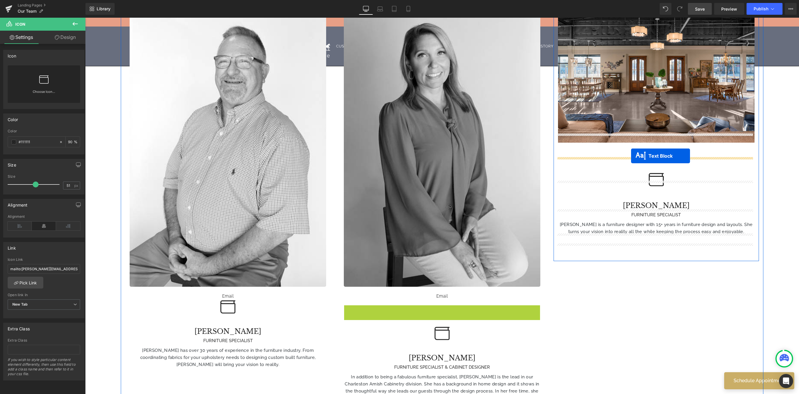
drag, startPoint x: 425, startPoint y: 299, endPoint x: 631, endPoint y: 156, distance: 250.8
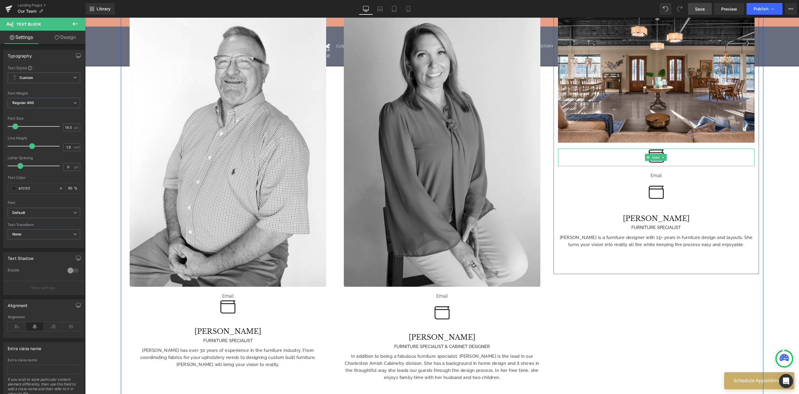
click at [641, 148] on div at bounding box center [656, 157] width 196 height 18
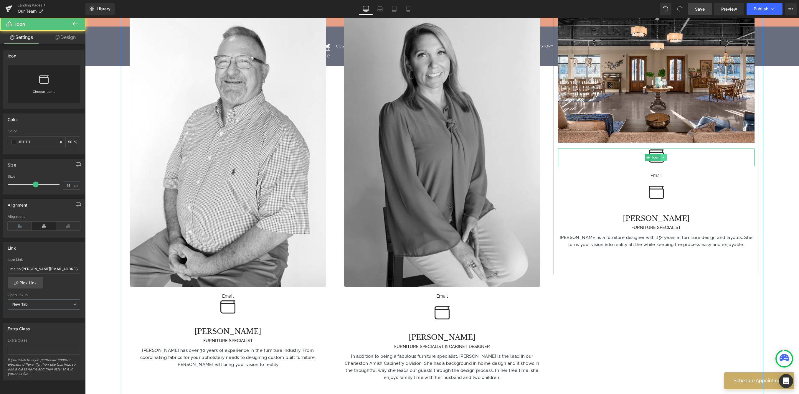
click at [641, 155] on icon at bounding box center [663, 157] width 3 height 4
click at [641, 155] on icon at bounding box center [666, 156] width 3 height 3
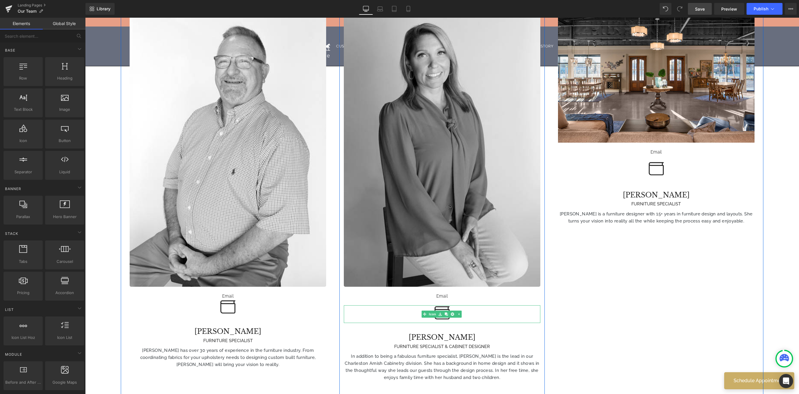
click at [471, 305] on div at bounding box center [442, 314] width 196 height 18
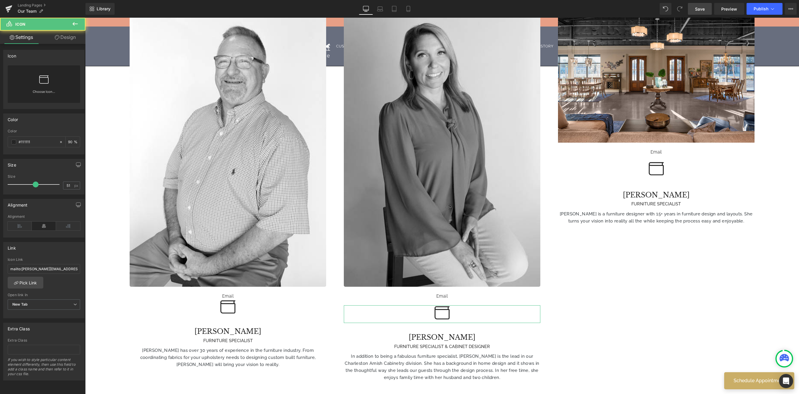
click at [65, 34] on link "Design" at bounding box center [65, 37] width 43 height 13
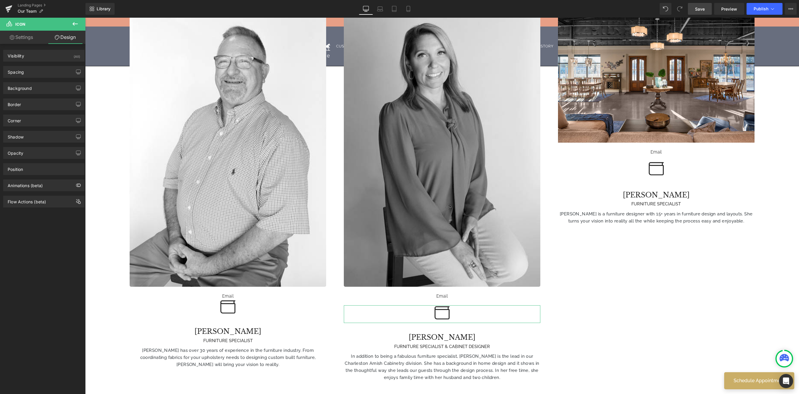
type input "20"
type input "0"
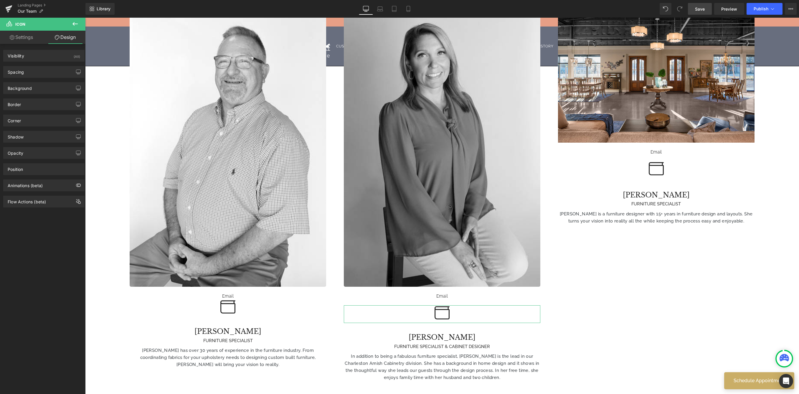
type input "0"
click at [45, 73] on div "Spacing" at bounding box center [44, 71] width 81 height 11
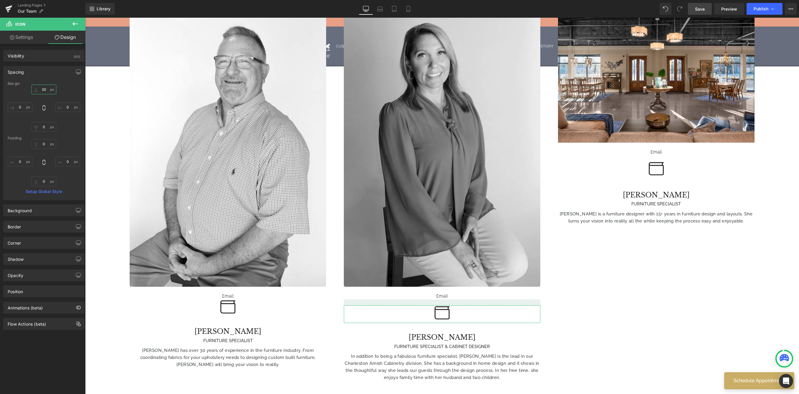
drag, startPoint x: 47, startPoint y: 89, endPoint x: 38, endPoint y: 87, distance: 8.9
click at [38, 87] on input "20" at bounding box center [44, 90] width 25 height 10
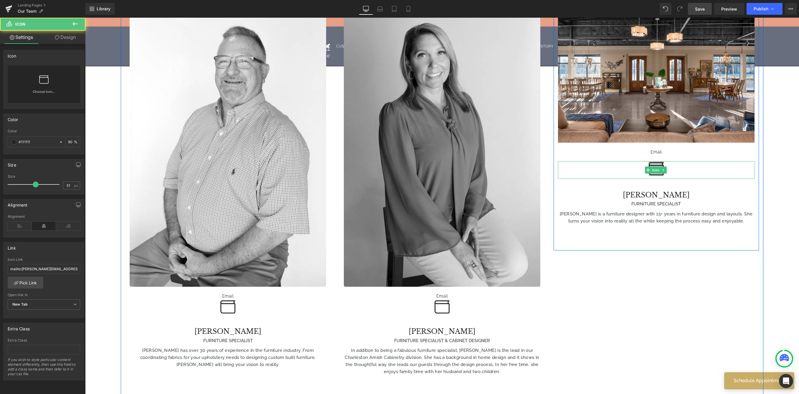
click at [641, 162] on icon at bounding box center [655, 168] width 15 height 13
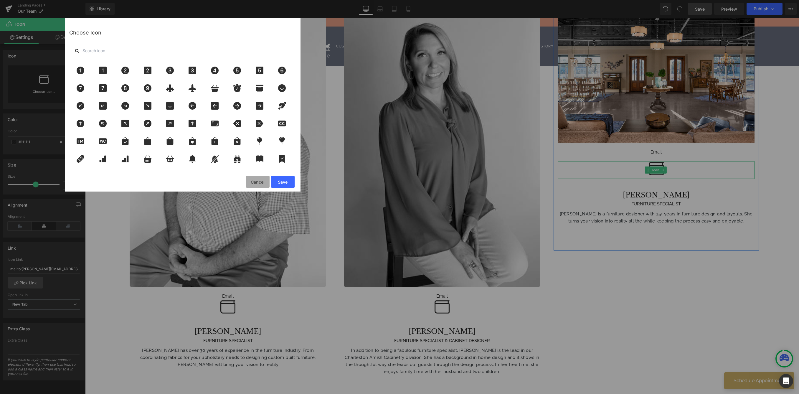
click at [249, 179] on button "Cancel" at bounding box center [258, 182] width 24 height 12
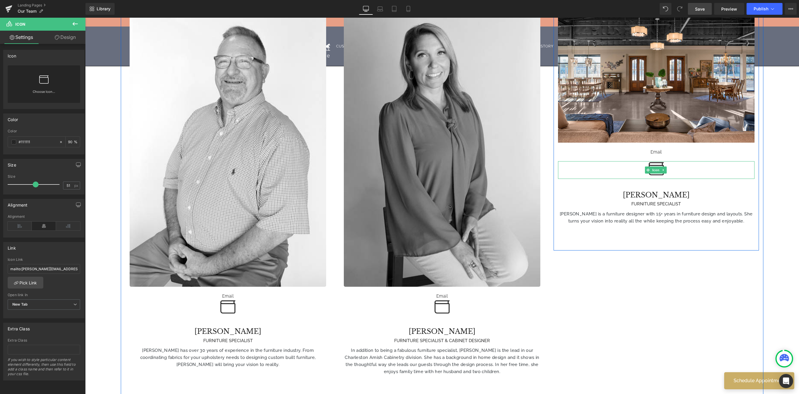
click at [641, 161] on div at bounding box center [656, 170] width 196 height 18
click at [72, 41] on link "Design" at bounding box center [65, 37] width 43 height 13
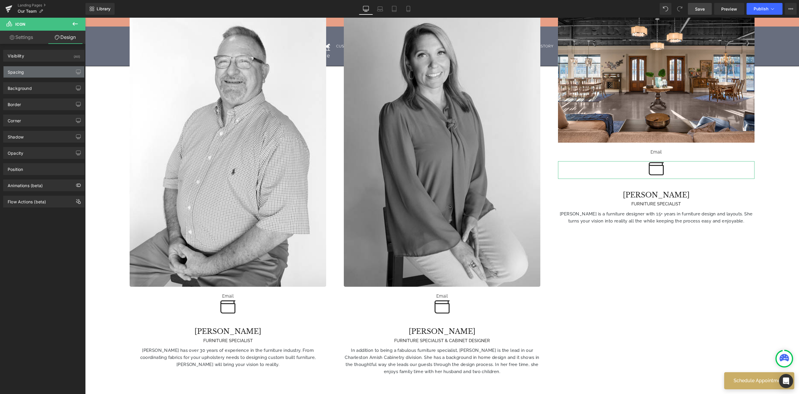
click at [42, 72] on div "Spacing" at bounding box center [44, 71] width 81 height 11
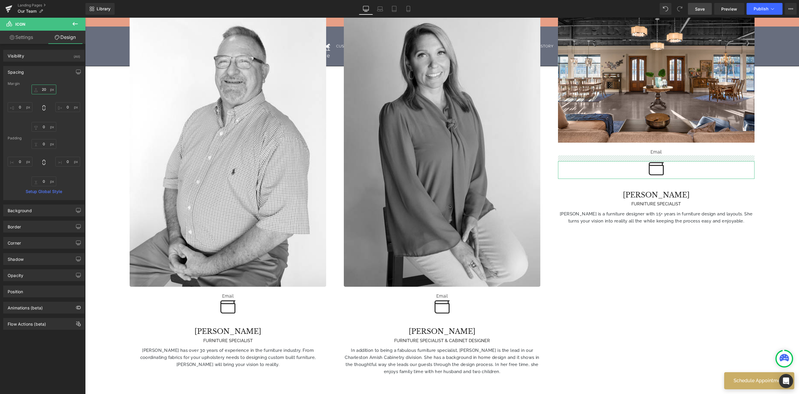
drag, startPoint x: 47, startPoint y: 88, endPoint x: 36, endPoint y: 87, distance: 11.0
click at [36, 87] on input "20" at bounding box center [44, 90] width 25 height 10
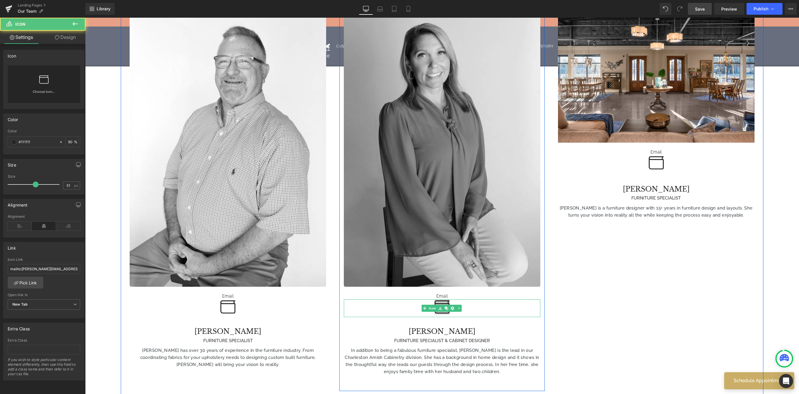
click at [440, 299] on icon at bounding box center [441, 306] width 15 height 15
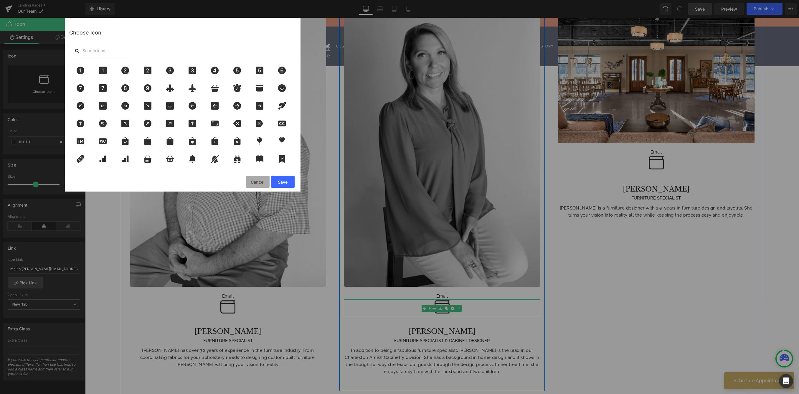
click at [251, 180] on button "Cancel" at bounding box center [258, 182] width 24 height 12
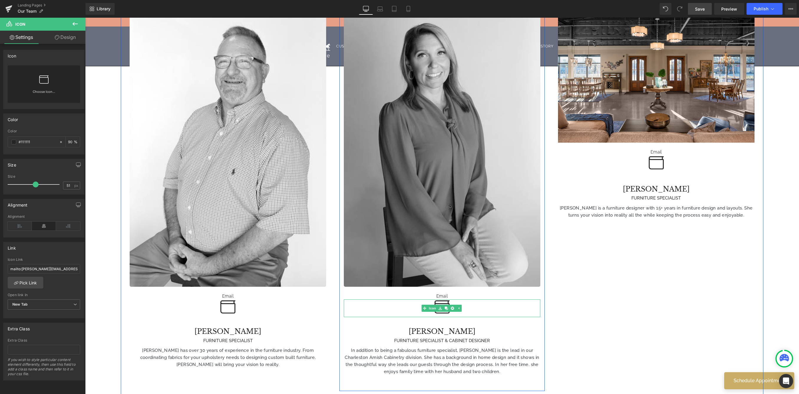
click at [487, 299] on div at bounding box center [442, 308] width 196 height 18
click at [29, 268] on input "mailto:[PERSON_NAME][EMAIL_ADDRESS][DOMAIN_NAME]" at bounding box center [44, 269] width 72 height 10
type input "mailto:[PERSON_NAME][EMAIL_ADDRESS][DOMAIN_NAME]"
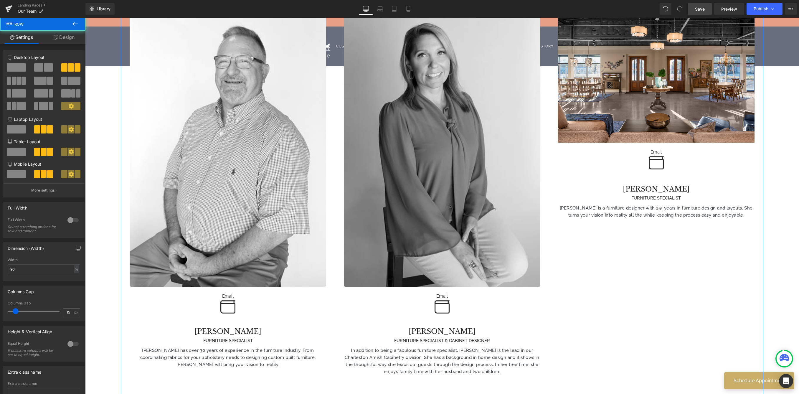
click at [640, 274] on div "Image Email Text Block Icon [PERSON_NAME] FURNITURE SPECIALIST Heading [PERSON_…" at bounding box center [442, 197] width 642 height 406
click at [641, 159] on div at bounding box center [656, 164] width 196 height 18
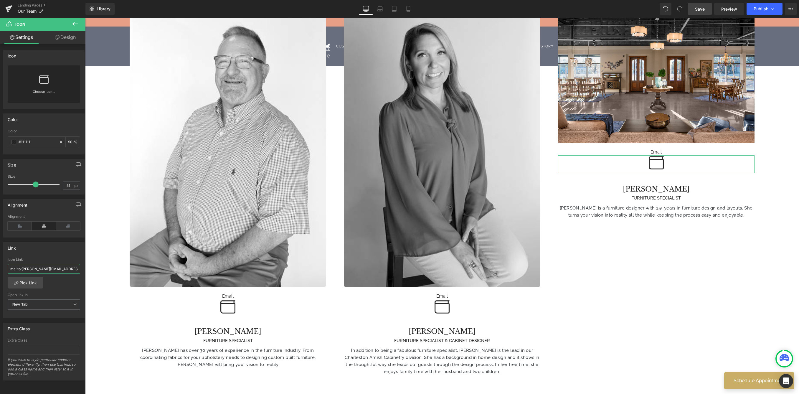
click at [31, 268] on input "mailto:[PERSON_NAME][EMAIL_ADDRESS][DOMAIN_NAME]" at bounding box center [44, 269] width 72 height 10
type input "mailto:[PERSON_NAME][EMAIL_ADDRESS][DOMAIN_NAME]"
click at [641, 6] on link "Save" at bounding box center [700, 9] width 24 height 12
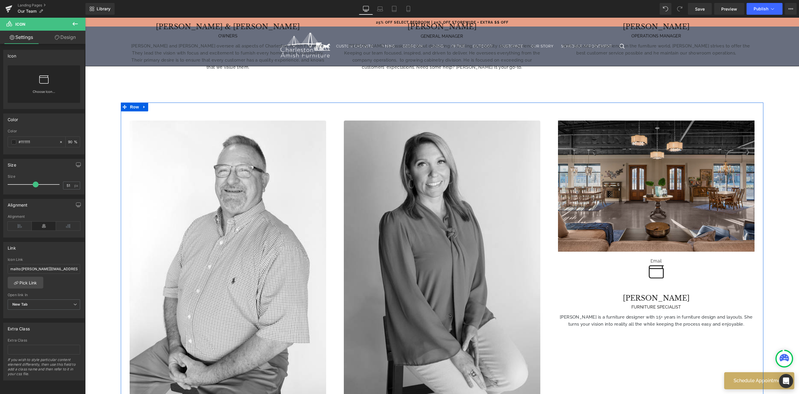
scroll to position [589, 0]
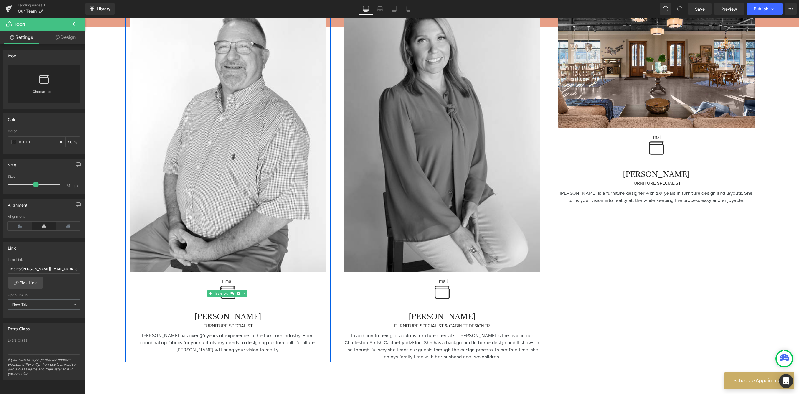
click at [216, 284] on div "Icon" at bounding box center [228, 293] width 196 height 18
click at [227, 290] on span "Icon" at bounding box center [227, 293] width 9 height 7
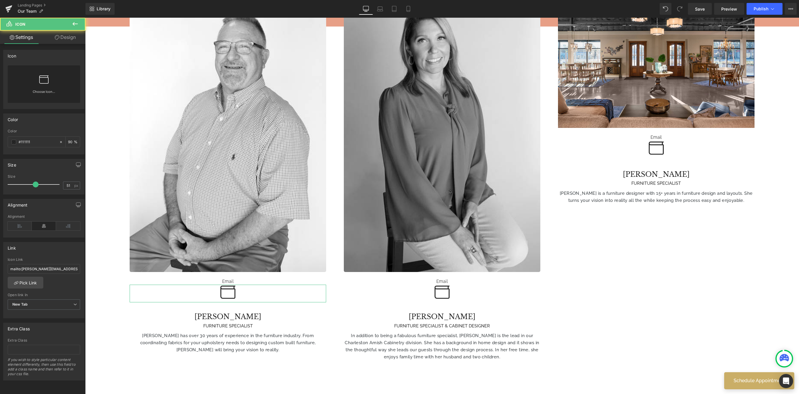
click at [64, 90] on link "Choose Icon..." at bounding box center [44, 96] width 72 height 14
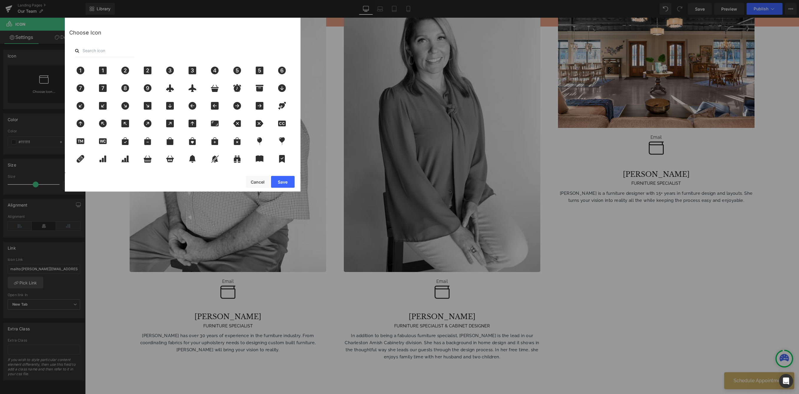
click at [131, 49] on input "text" at bounding box center [104, 50] width 59 height 13
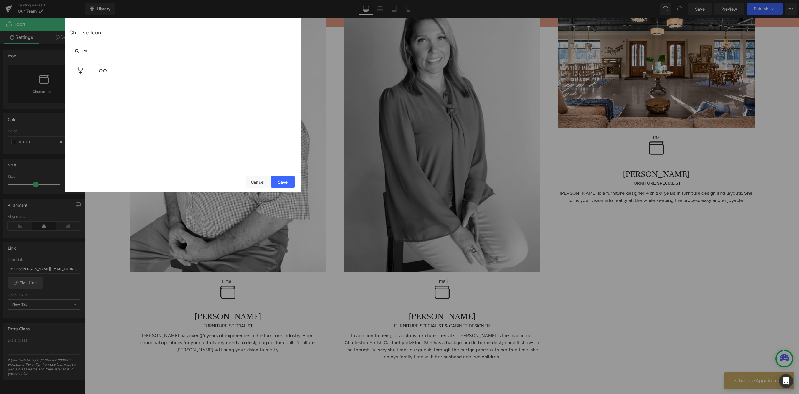
type input "e"
type input "m"
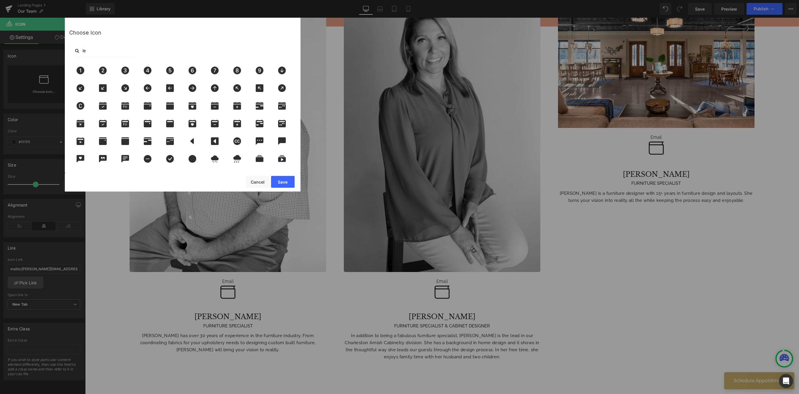
type input "l"
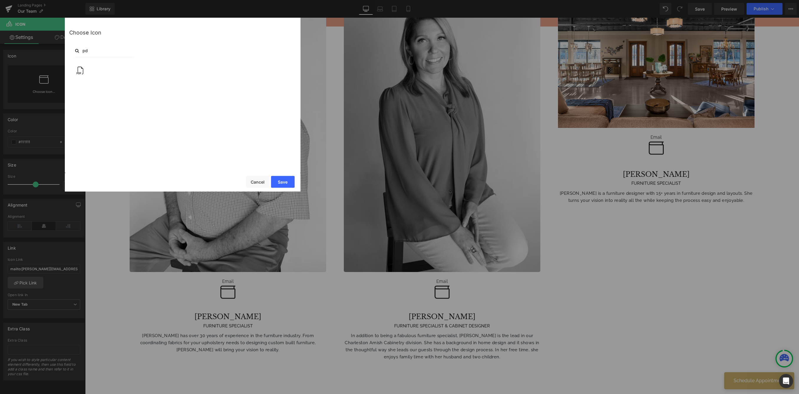
type input "p"
type input "c"
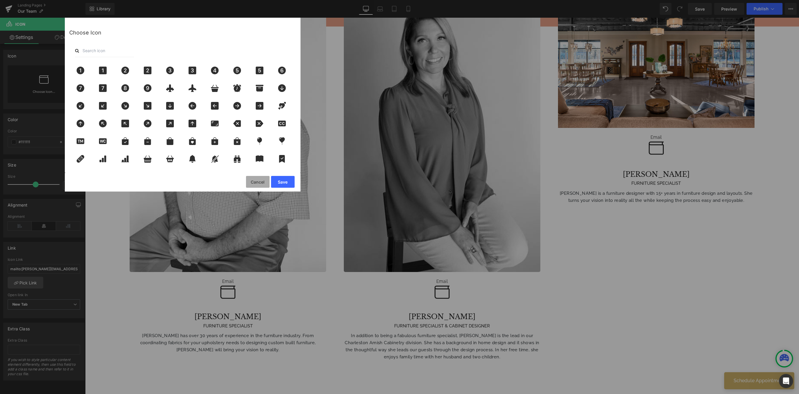
click at [261, 183] on button "Cancel" at bounding box center [258, 182] width 24 height 12
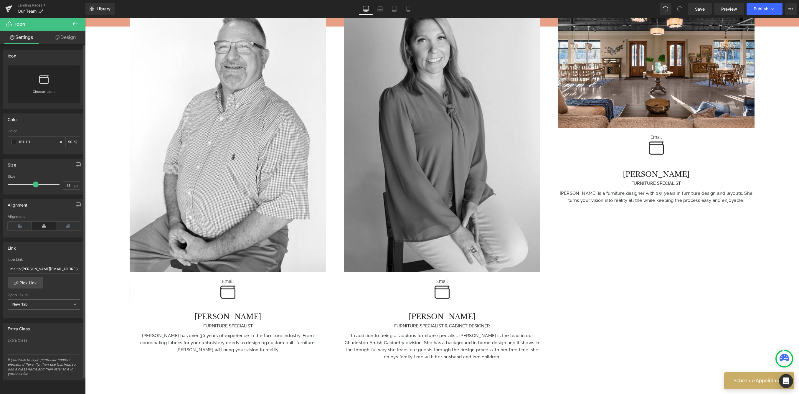
click at [48, 85] on div "Choose Icon..." at bounding box center [44, 83] width 72 height 37
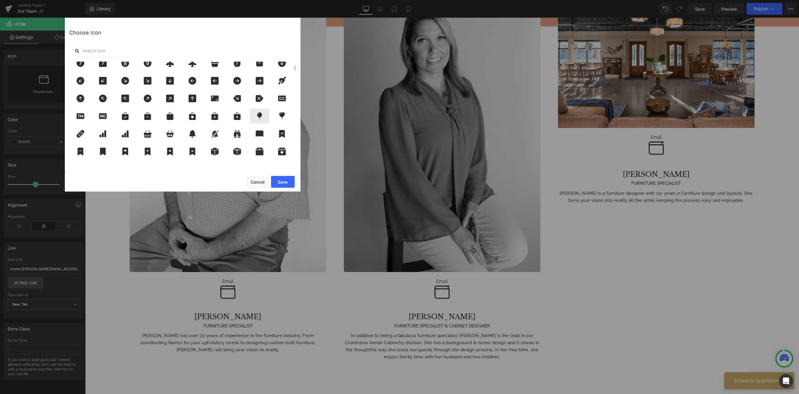
scroll to position [55, 0]
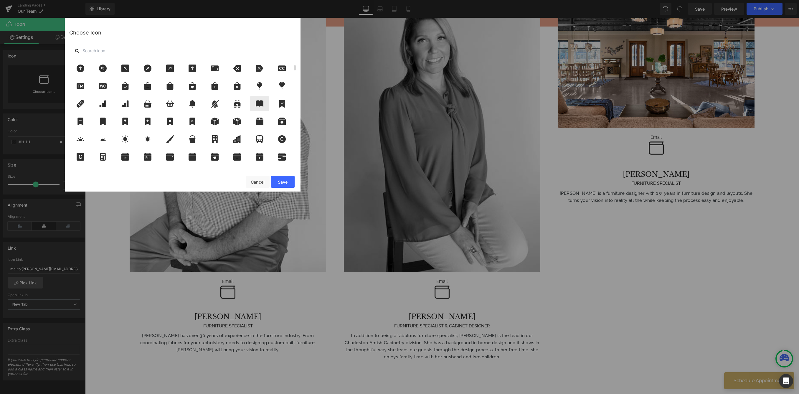
click at [261, 108] on div at bounding box center [259, 103] width 19 height 15
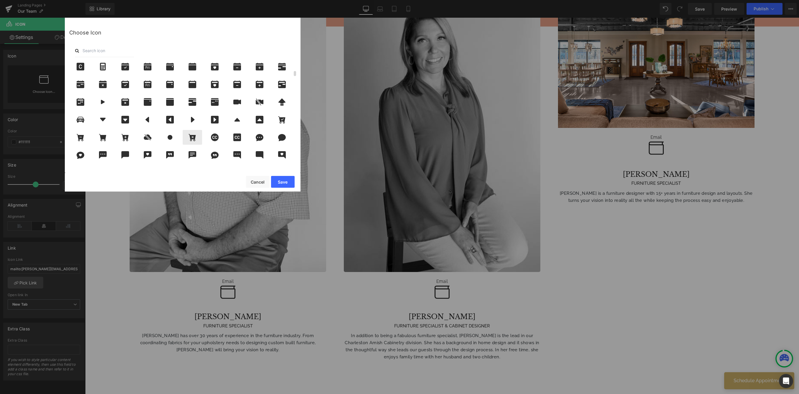
scroll to position [221, 0]
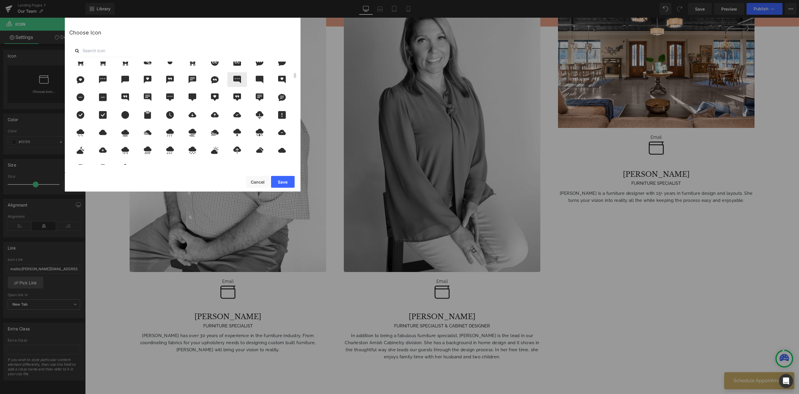
click at [234, 79] on icon at bounding box center [237, 79] width 8 height 7
click at [192, 78] on icon at bounding box center [192, 79] width 8 height 7
click at [281, 183] on button "Save" at bounding box center [283, 182] width 24 height 12
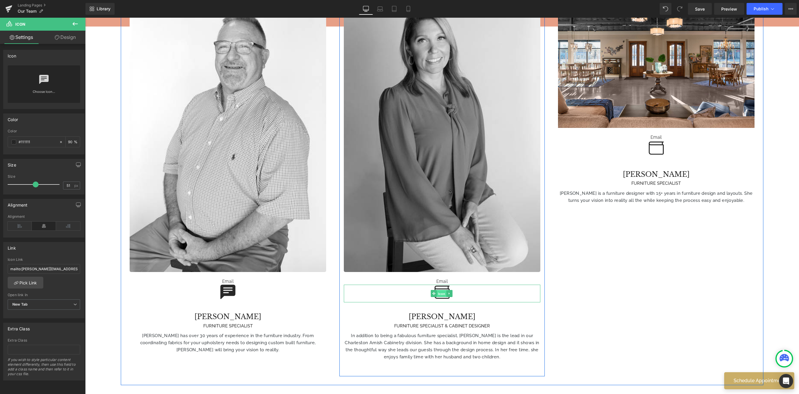
click at [430, 290] on link "Icon" at bounding box center [438, 293] width 16 height 7
click at [45, 90] on link "Choose Icon..." at bounding box center [44, 96] width 72 height 14
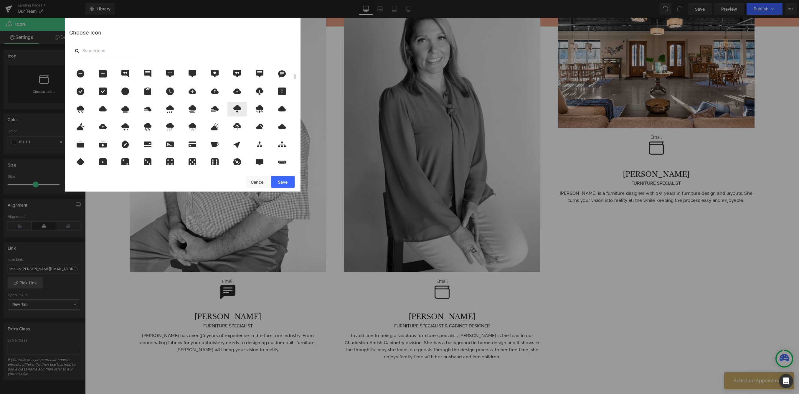
scroll to position [207, 0]
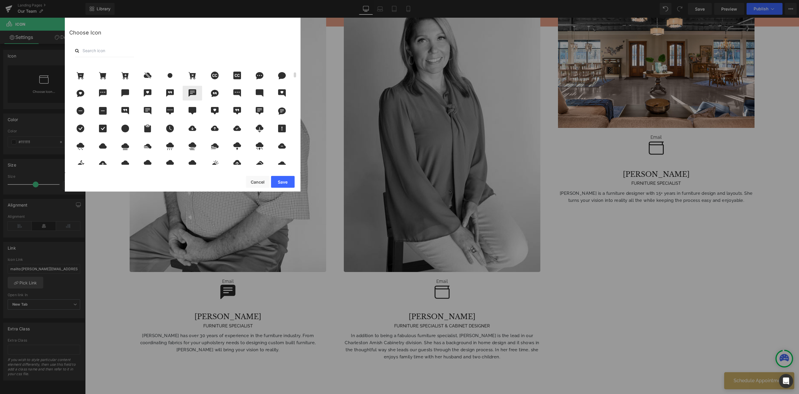
click at [191, 96] on icon at bounding box center [192, 93] width 12 height 8
drag, startPoint x: 290, startPoint y: 181, endPoint x: 205, endPoint y: 164, distance: 86.8
click at [290, 181] on button "Save" at bounding box center [283, 182] width 24 height 12
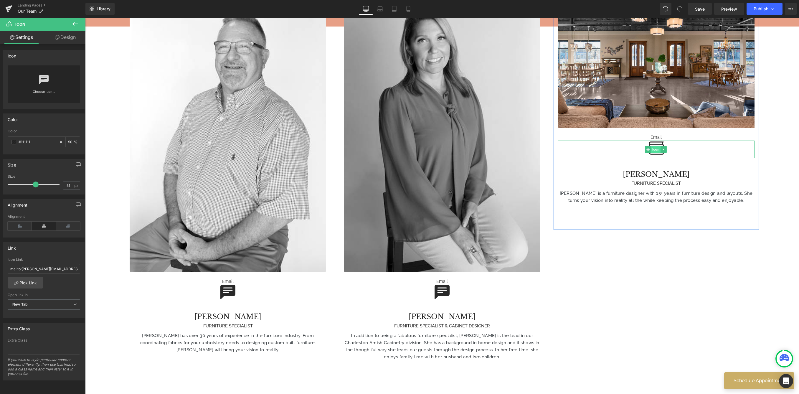
click at [641, 146] on span "Icon" at bounding box center [655, 149] width 9 height 7
click at [57, 74] on div "Choose Icon..." at bounding box center [44, 83] width 72 height 37
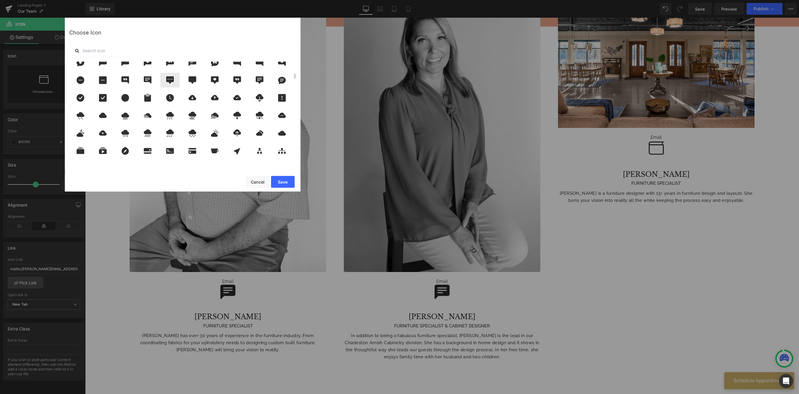
scroll to position [236, 0]
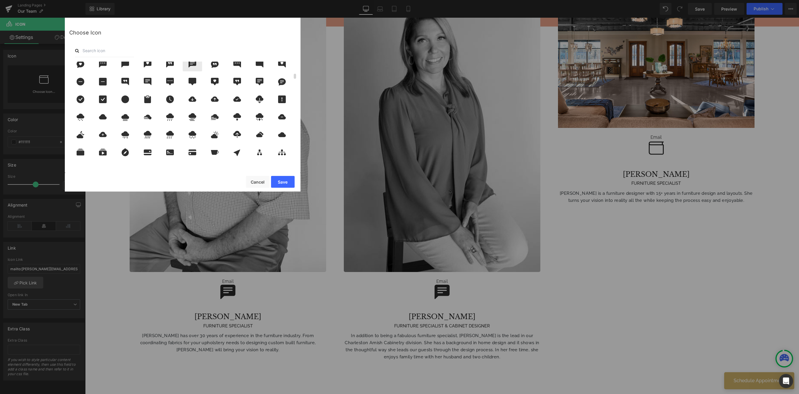
click at [198, 69] on div at bounding box center [192, 64] width 19 height 15
click at [286, 185] on button "Save" at bounding box center [283, 182] width 24 height 12
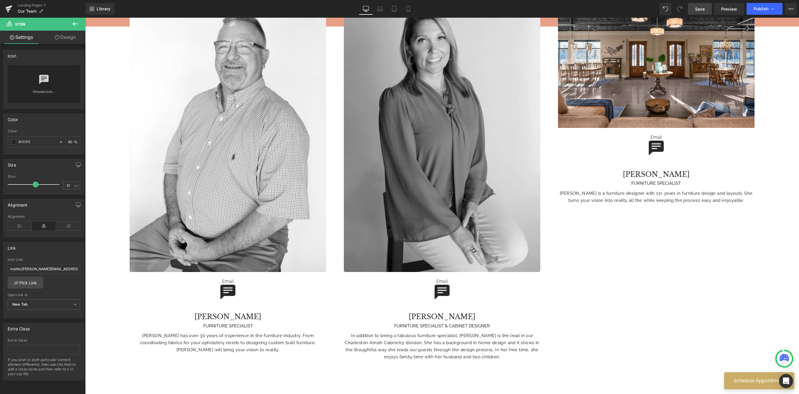
click at [641, 9] on span "Save" at bounding box center [700, 9] width 10 height 6
click at [641, 10] on span "Publish" at bounding box center [760, 8] width 15 height 5
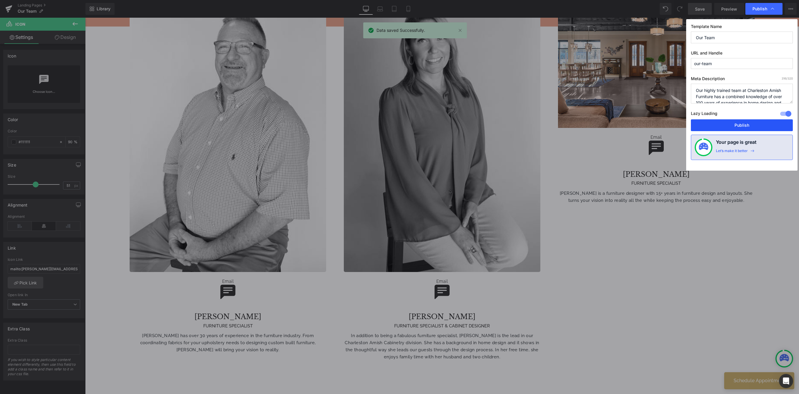
click at [641, 124] on button "Publish" at bounding box center [741, 125] width 102 height 12
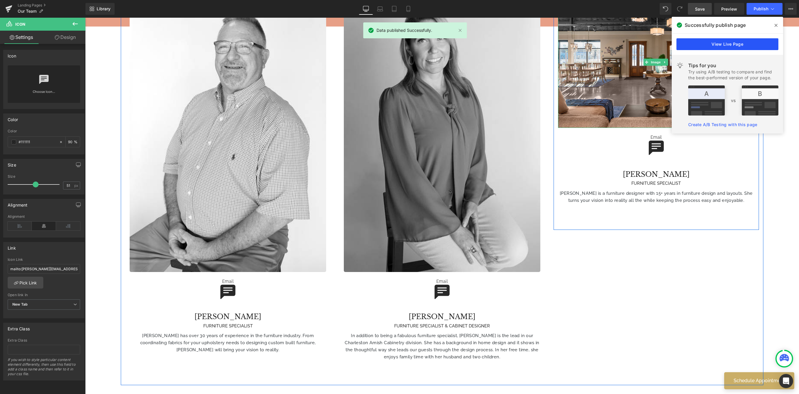
click at [641, 45] on link "View Live Page" at bounding box center [727, 44] width 102 height 12
